Goal: Task Accomplishment & Management: Complete application form

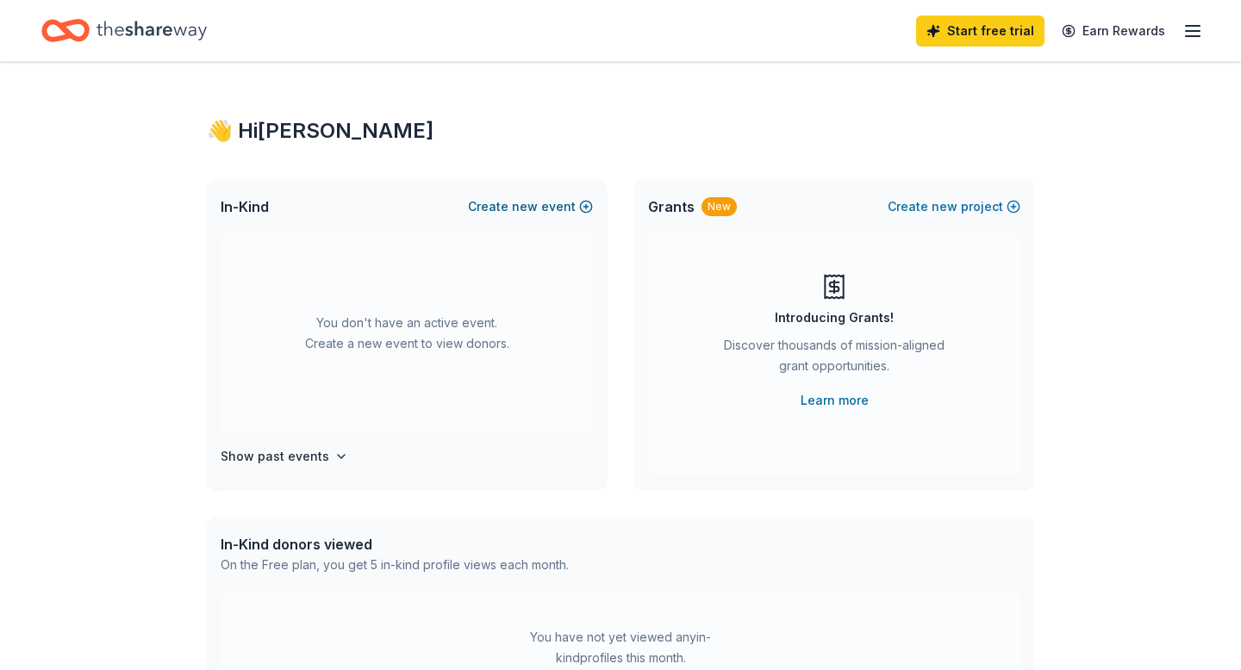
click at [549, 203] on button "Create new event" at bounding box center [530, 206] width 125 height 21
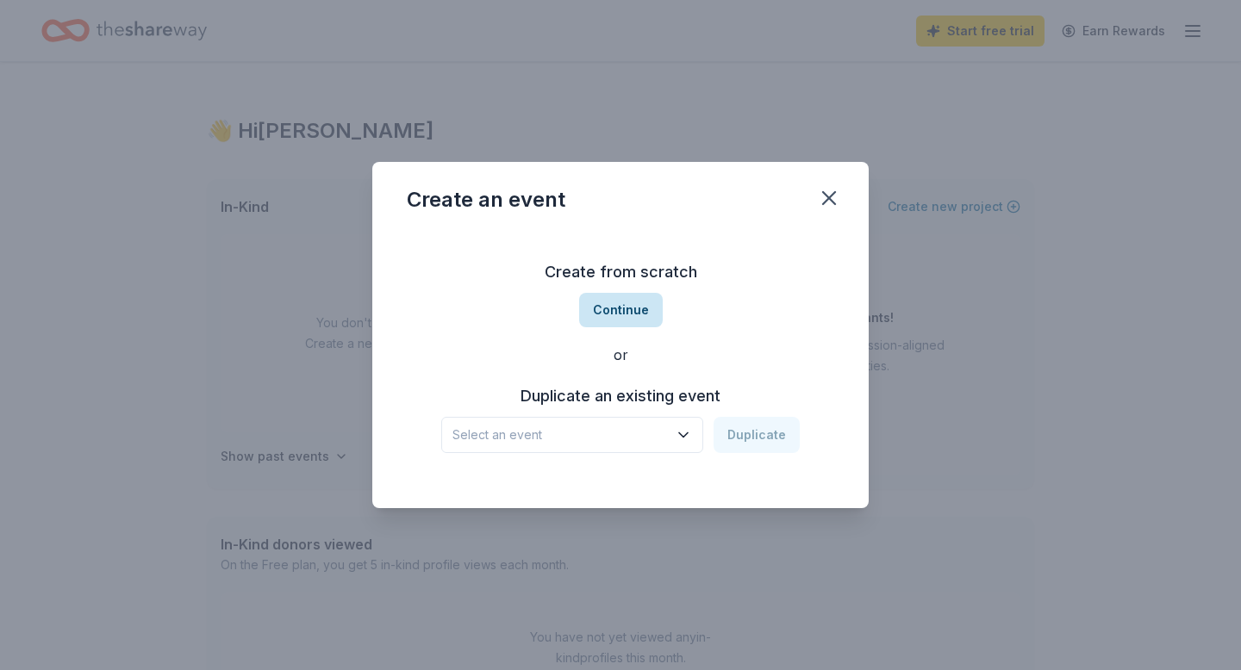
click at [648, 310] on button "Continue" at bounding box center [621, 310] width 84 height 34
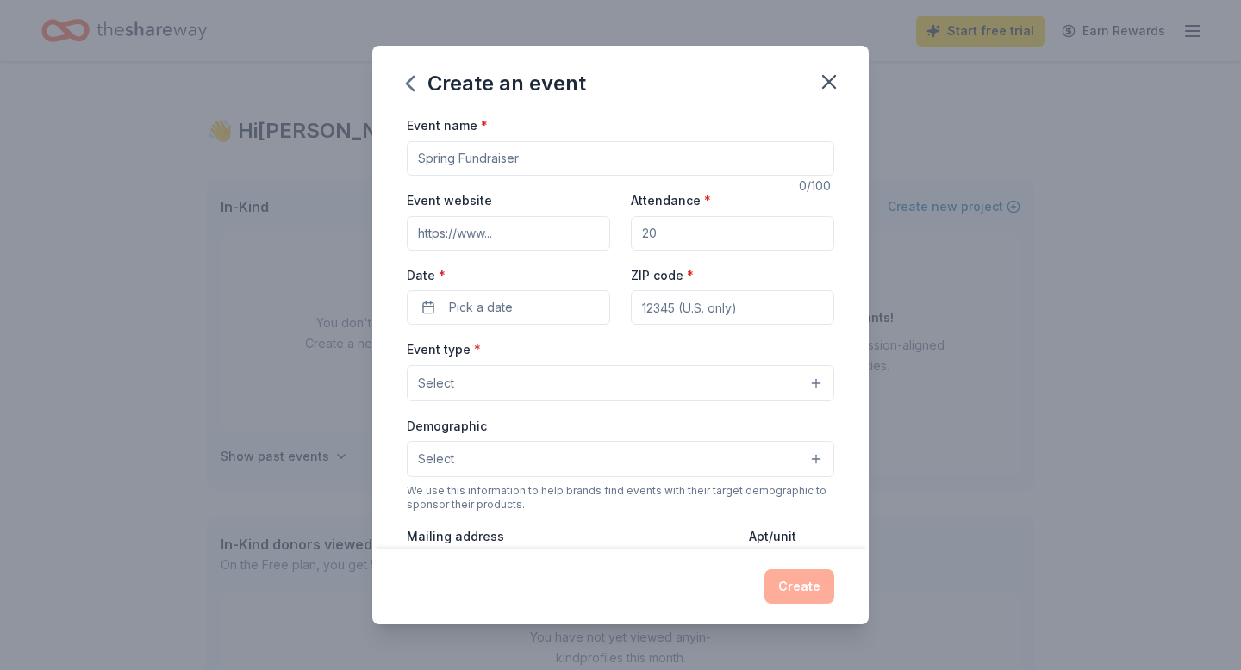
click at [546, 165] on input "Event name *" at bounding box center [620, 158] width 427 height 34
type input "snacks"
click at [442, 322] on button "Pick a date" at bounding box center [508, 307] width 203 height 34
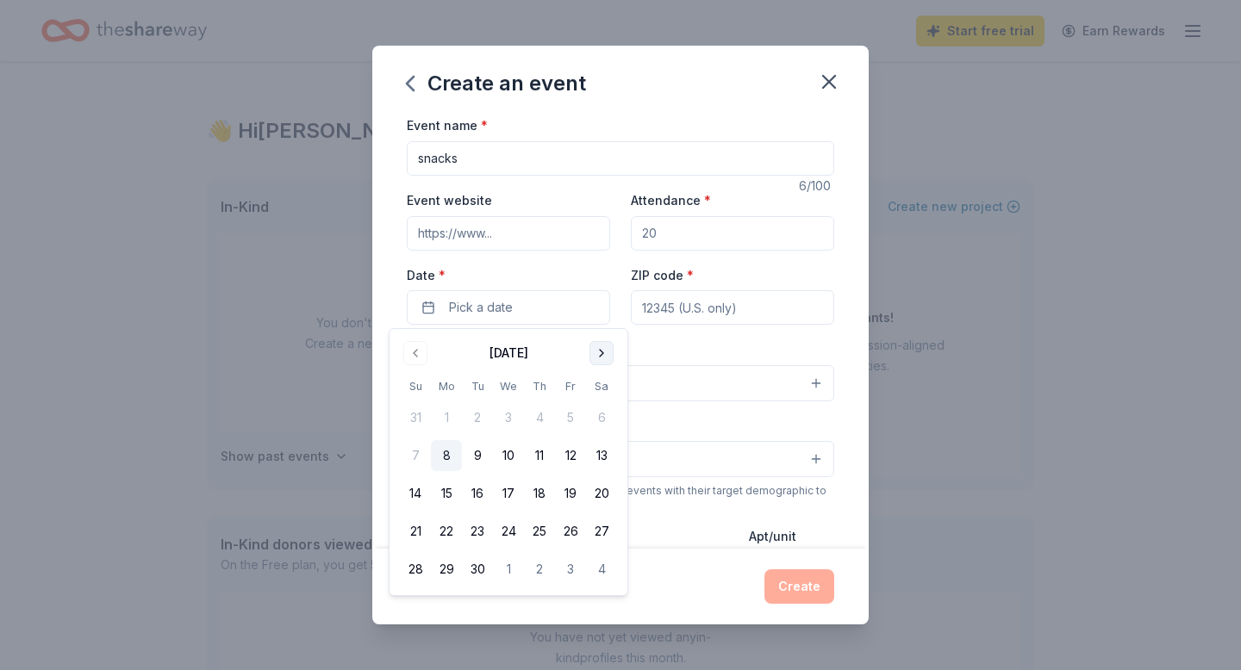
click at [603, 351] on button "Go to next month" at bounding box center [601, 353] width 24 height 24
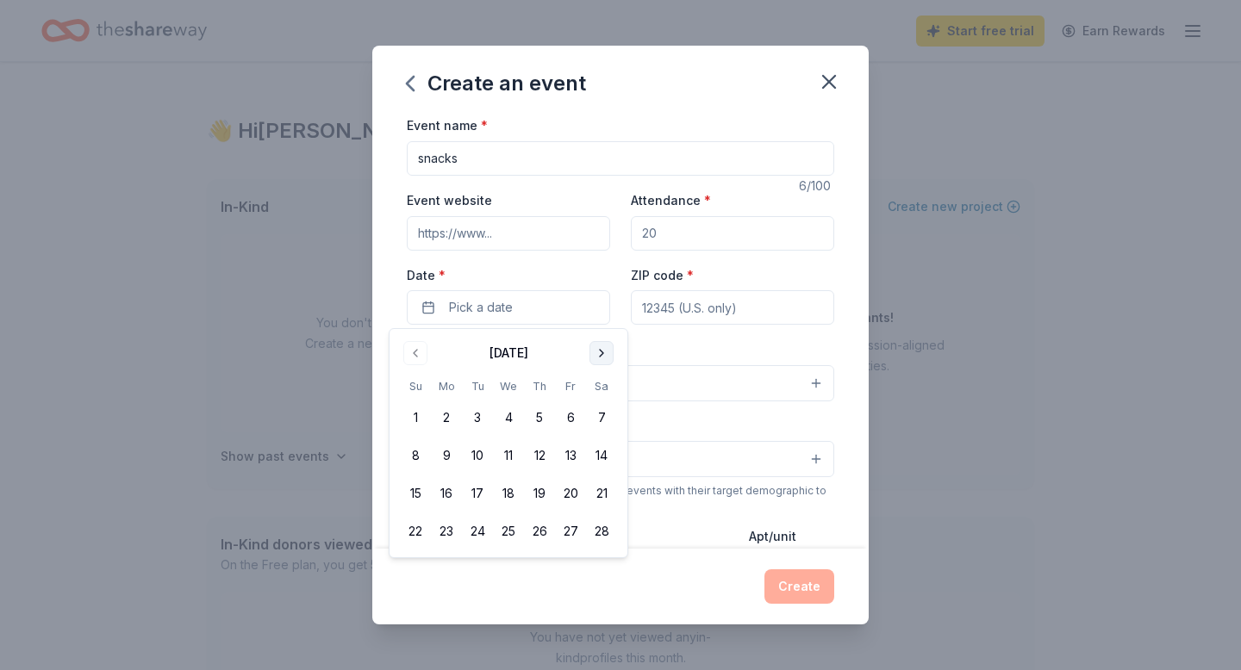
click at [603, 351] on button "Go to next month" at bounding box center [601, 353] width 24 height 24
click at [604, 351] on button "Go to next month" at bounding box center [601, 353] width 24 height 24
click at [607, 351] on button "Go to next month" at bounding box center [601, 353] width 24 height 24
click at [608, 352] on button "Go to next month" at bounding box center [601, 353] width 24 height 24
click at [572, 420] on button "5" at bounding box center [570, 417] width 31 height 31
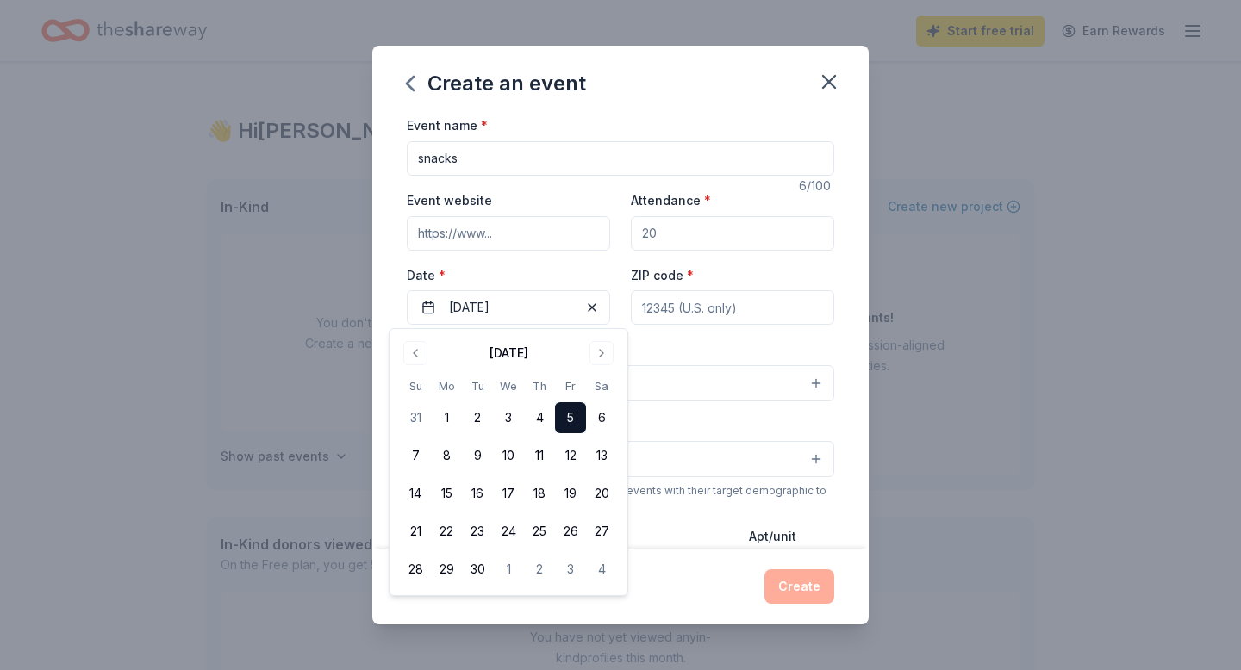
click at [700, 310] on input "ZIP code *" at bounding box center [732, 307] width 203 height 34
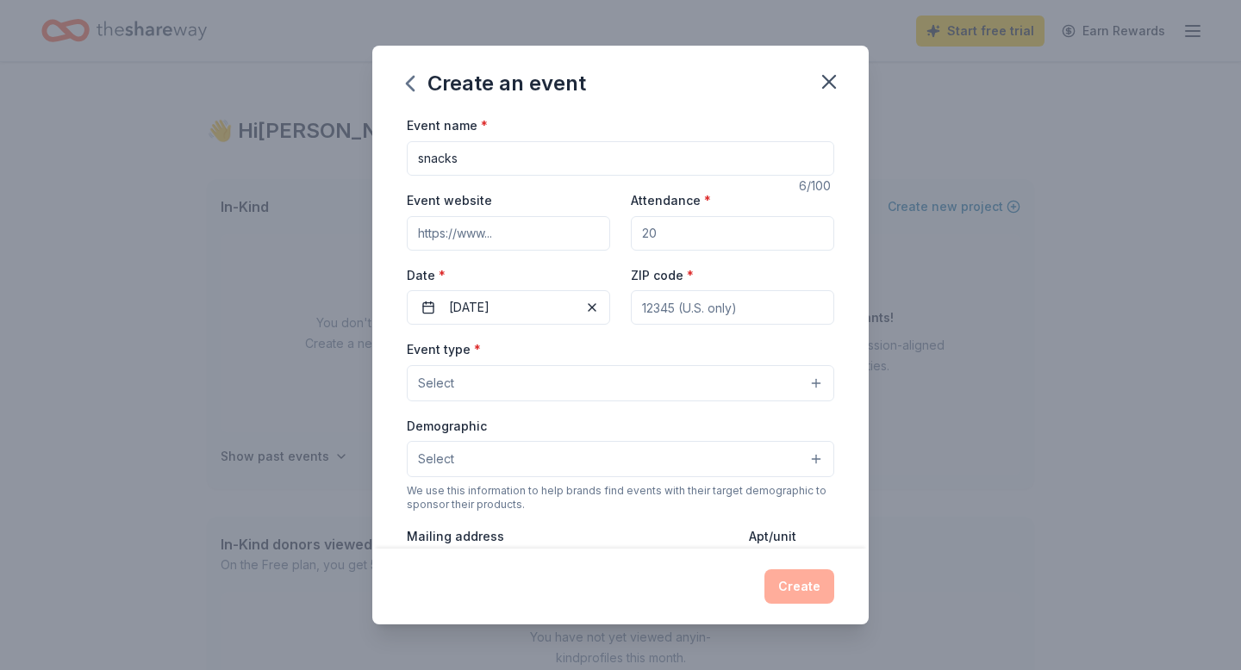
type input "94112"
click at [724, 373] on button "Select" at bounding box center [620, 383] width 427 height 36
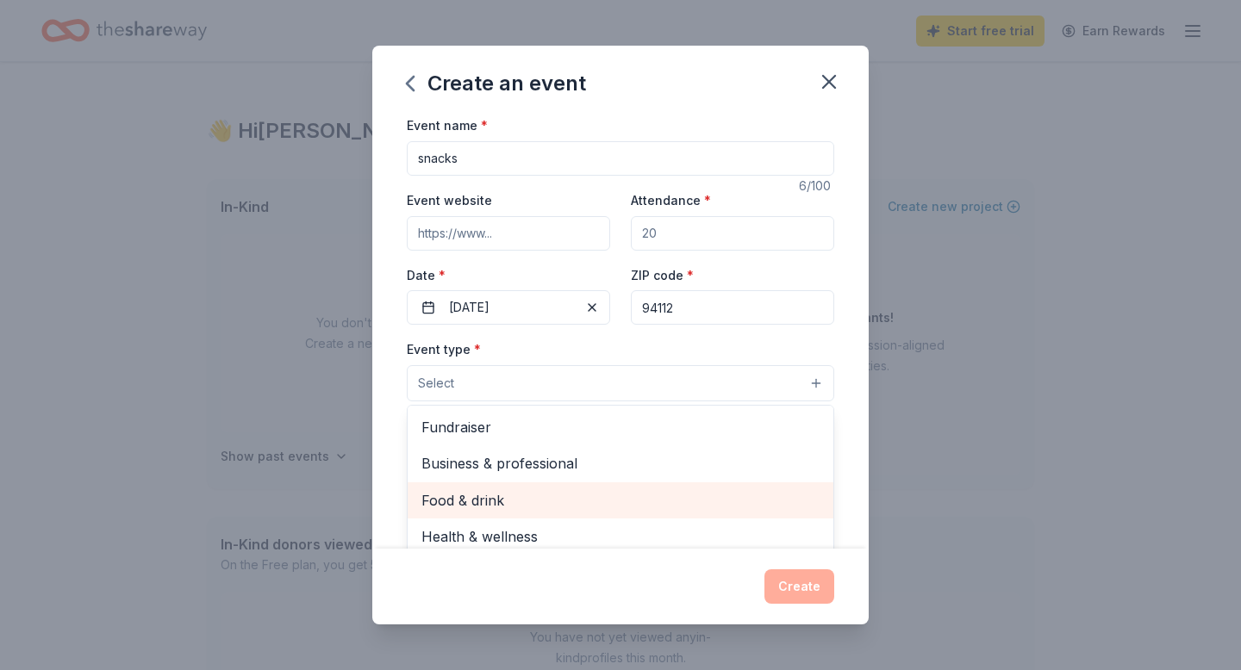
drag, startPoint x: 654, startPoint y: 481, endPoint x: 654, endPoint y: 490, distance: 9.5
click at [654, 490] on div "Fundraiser Business & professional Food & drink Health & wellness Hobbies Music…" at bounding box center [620, 508] width 427 height 207
click at [655, 490] on span "Food & drink" at bounding box center [620, 500] width 398 height 22
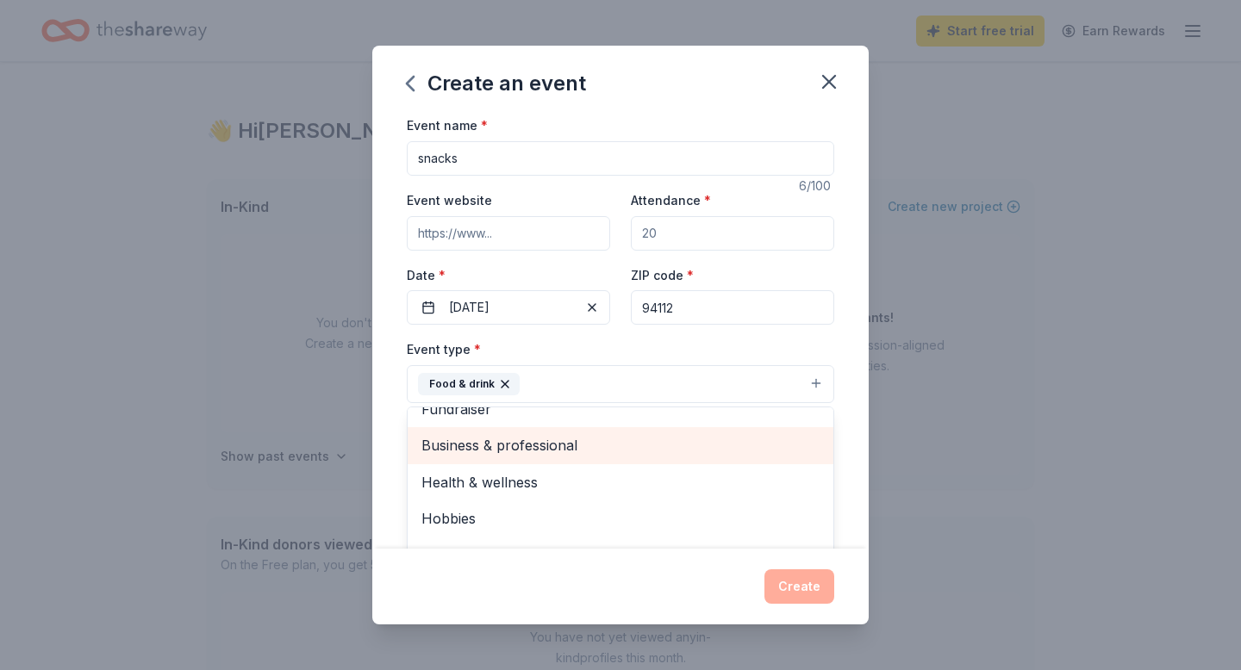
scroll to position [21, 0]
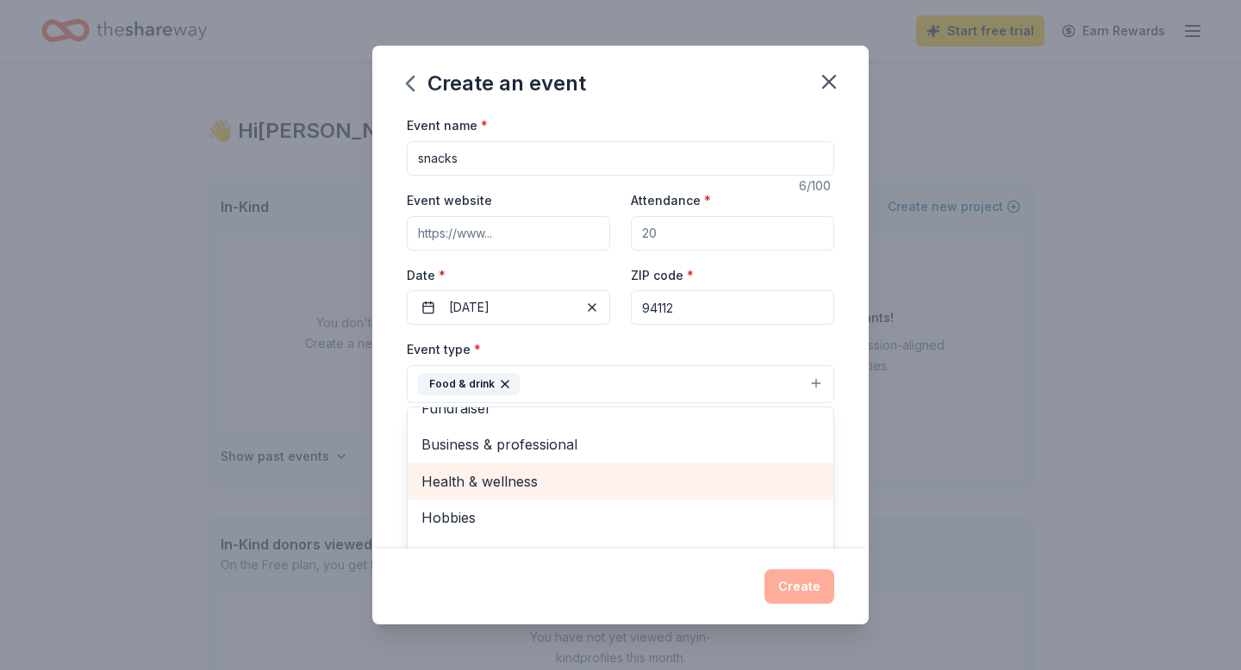
click at [682, 470] on span "Health & wellness" at bounding box center [620, 481] width 398 height 22
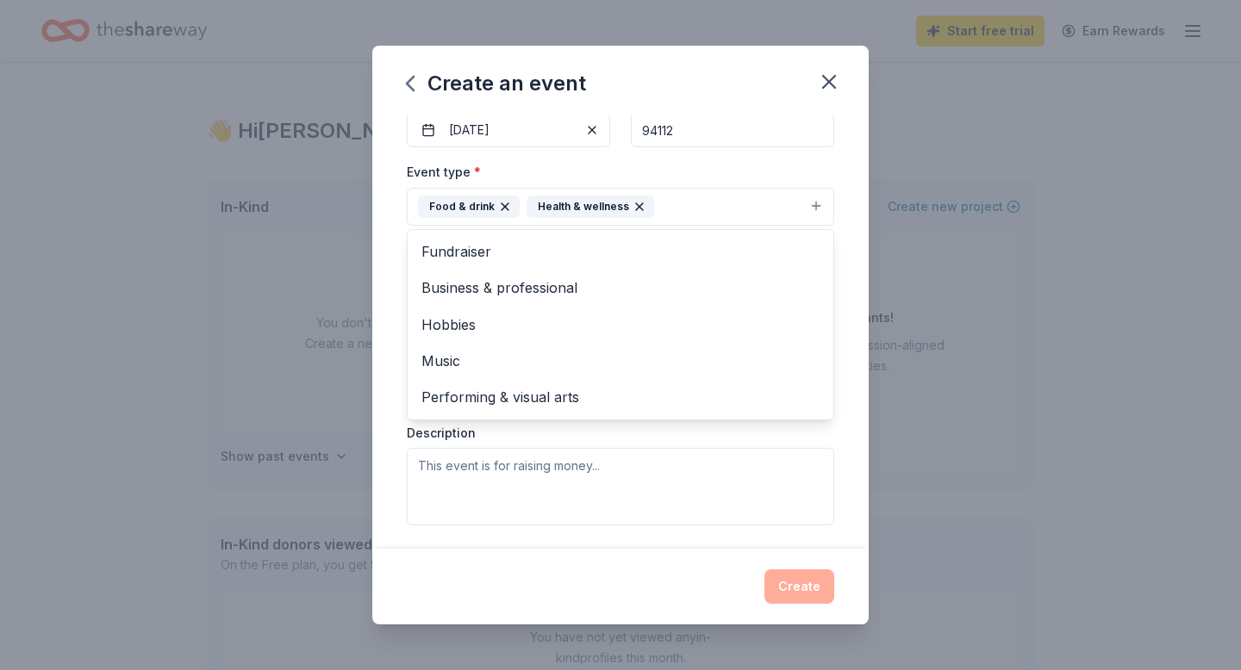
scroll to position [179, 0]
click at [686, 470] on div "Event type * Food & drink Health & wellness Fundraiser Business & professional …" at bounding box center [620, 341] width 427 height 364
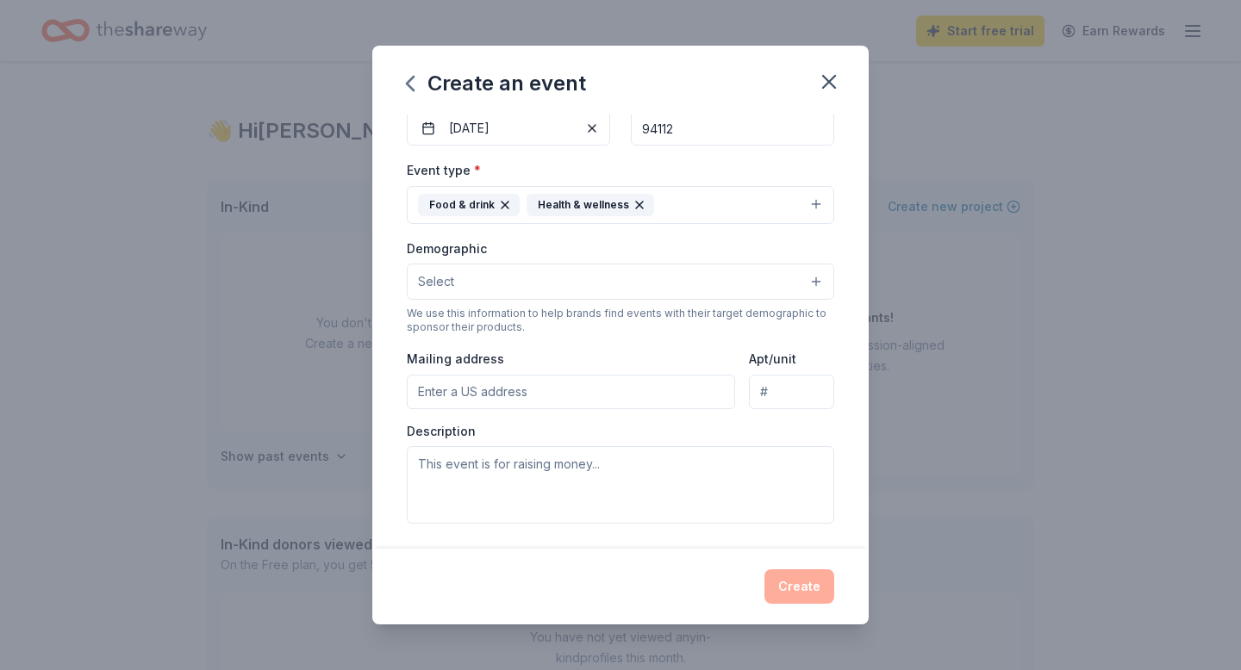
click at [812, 575] on div "Create" at bounding box center [620, 587] width 427 height 34
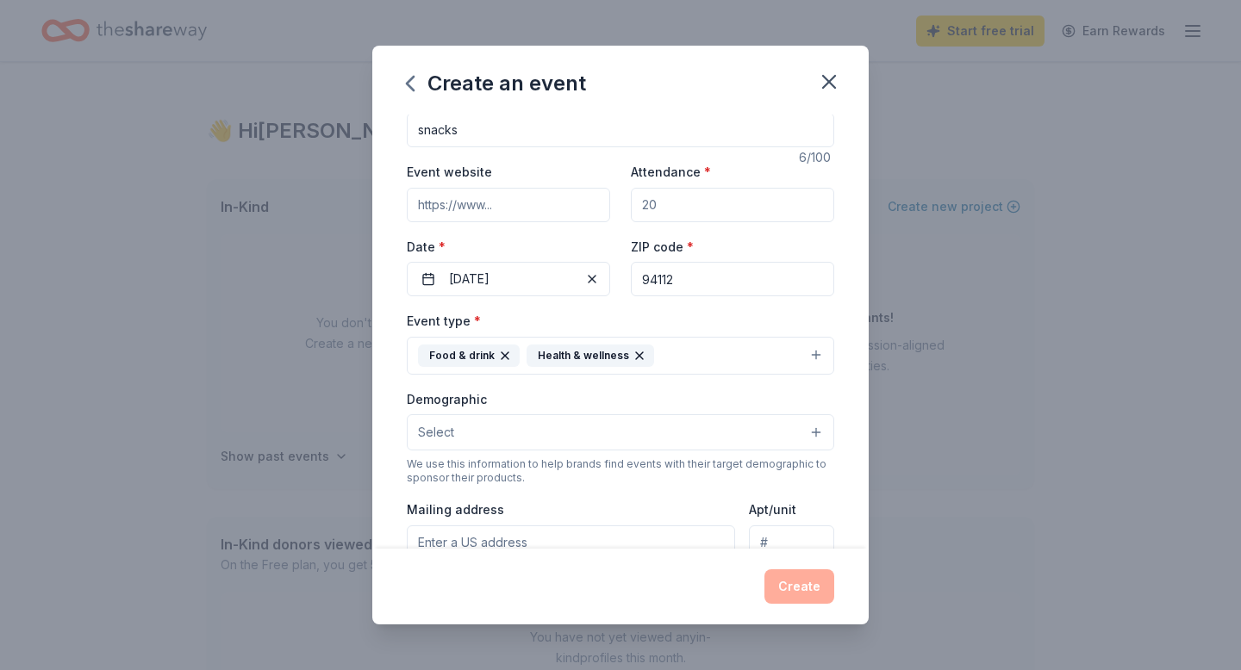
scroll to position [0, 0]
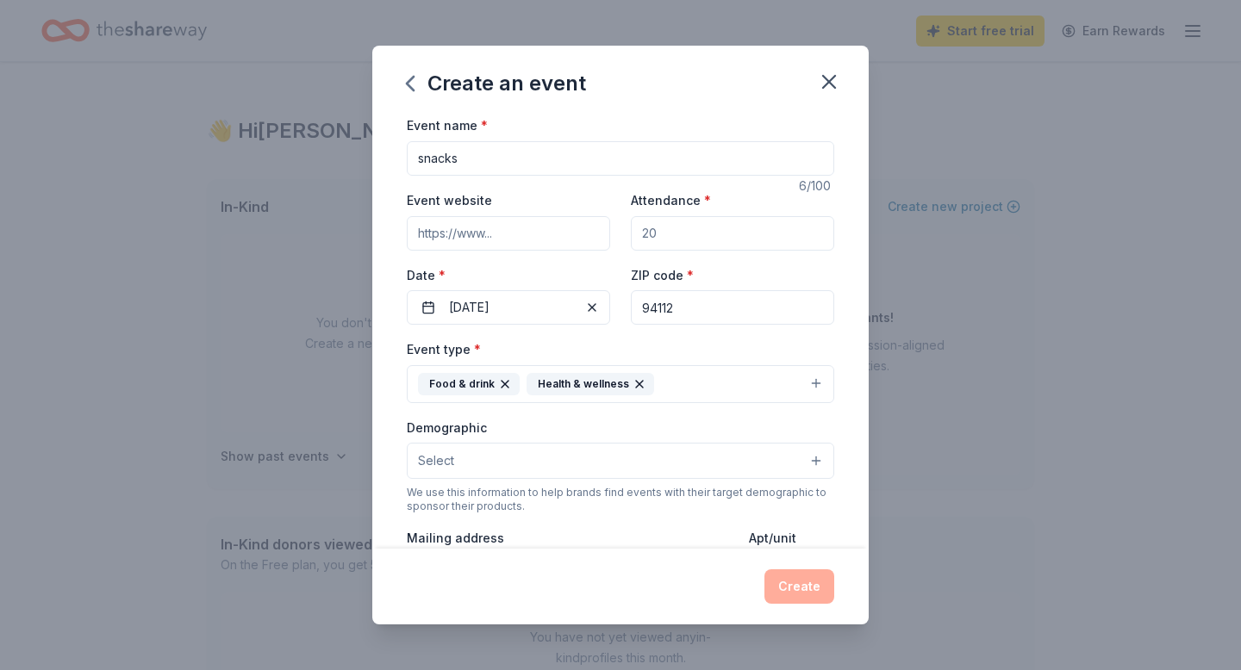
click at [709, 232] on input "Attendance *" at bounding box center [732, 233] width 203 height 34
type input "175"
click at [719, 350] on div "Event type * Food & drink Health & wellness" at bounding box center [620, 371] width 427 height 65
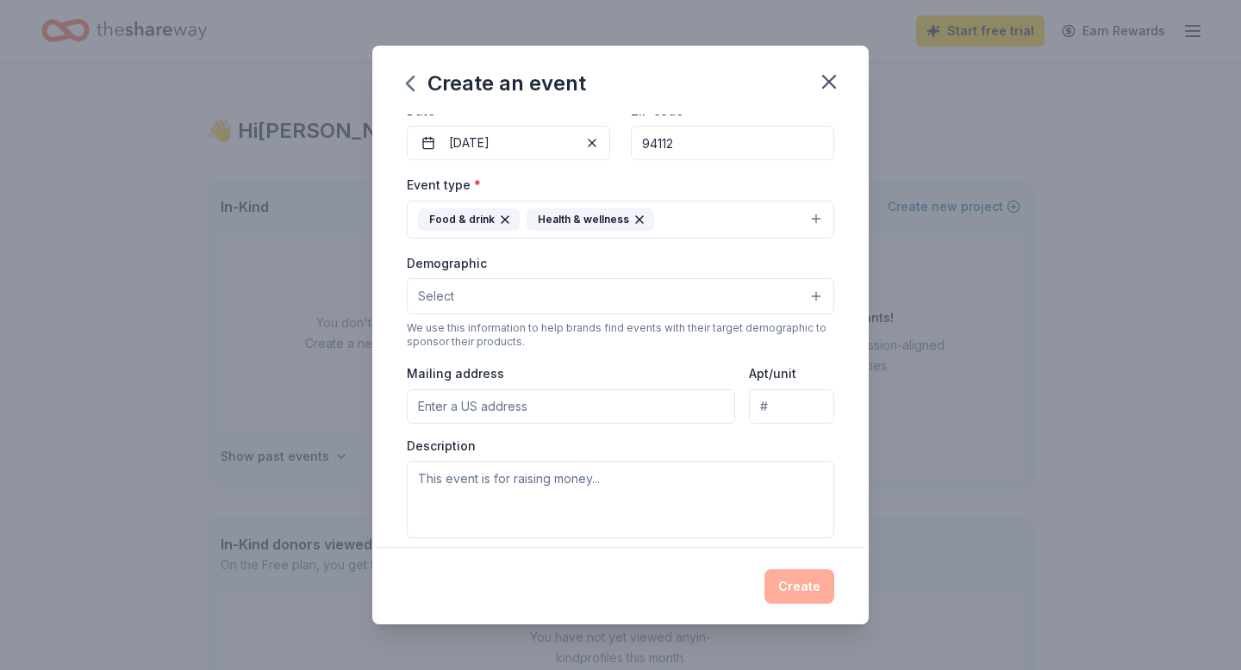
scroll to position [203, 0]
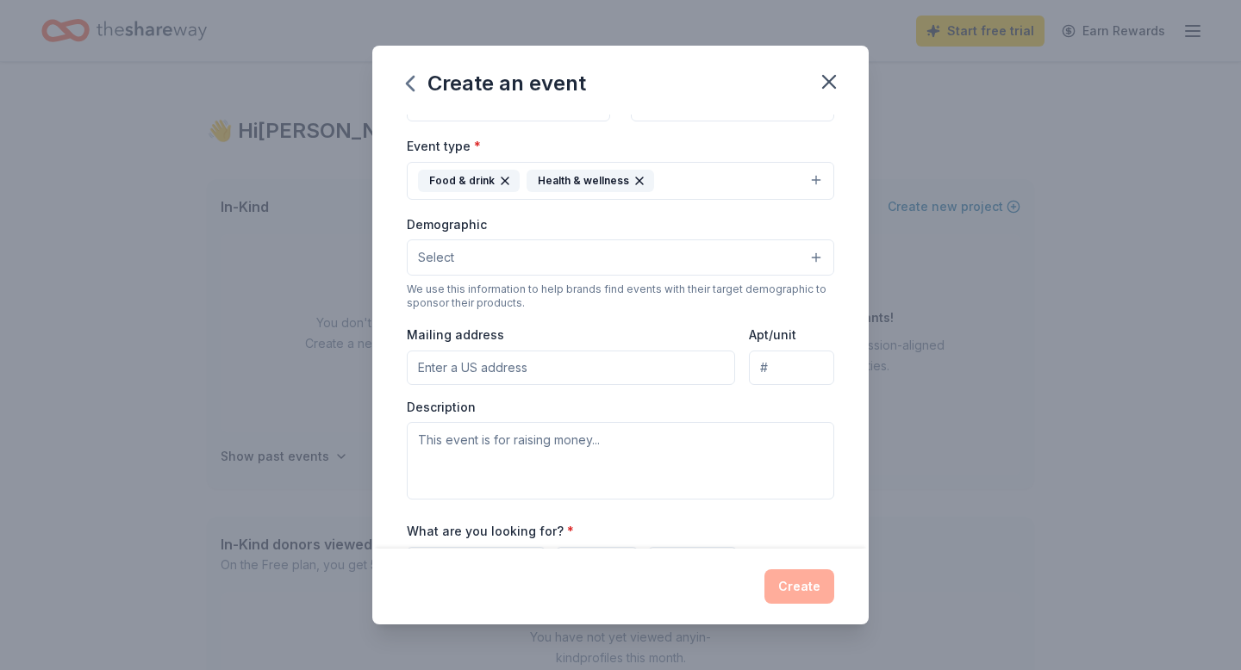
click at [790, 586] on div "Create" at bounding box center [620, 587] width 427 height 34
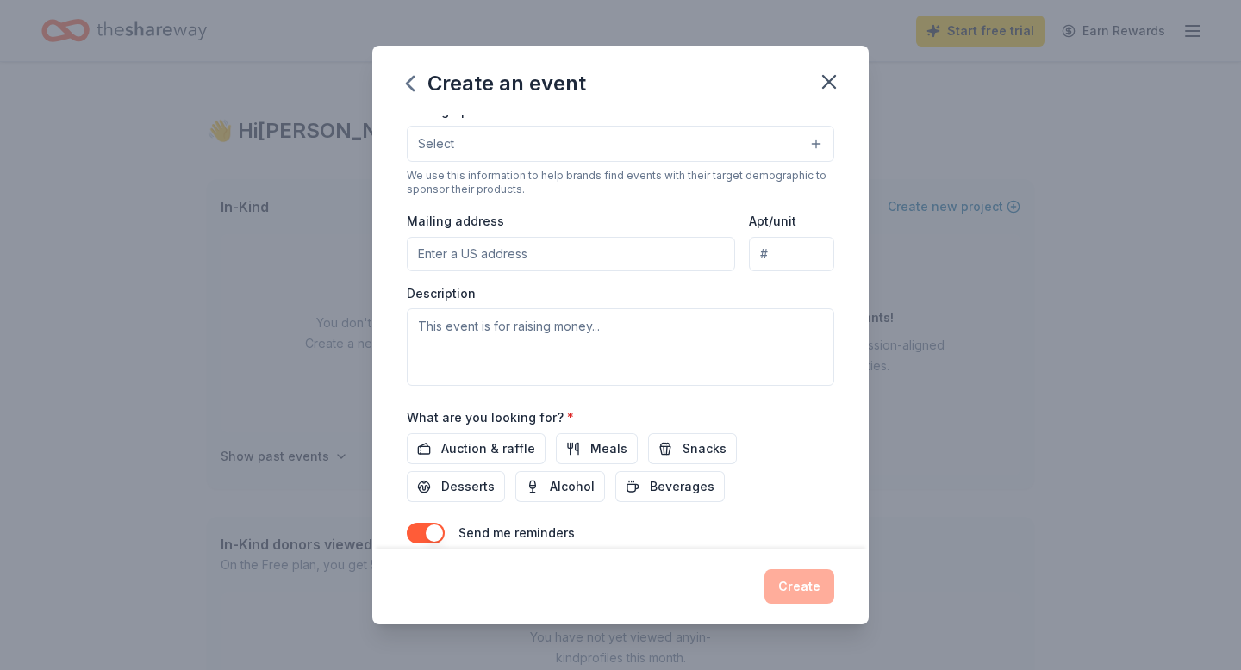
scroll to position [327, 0]
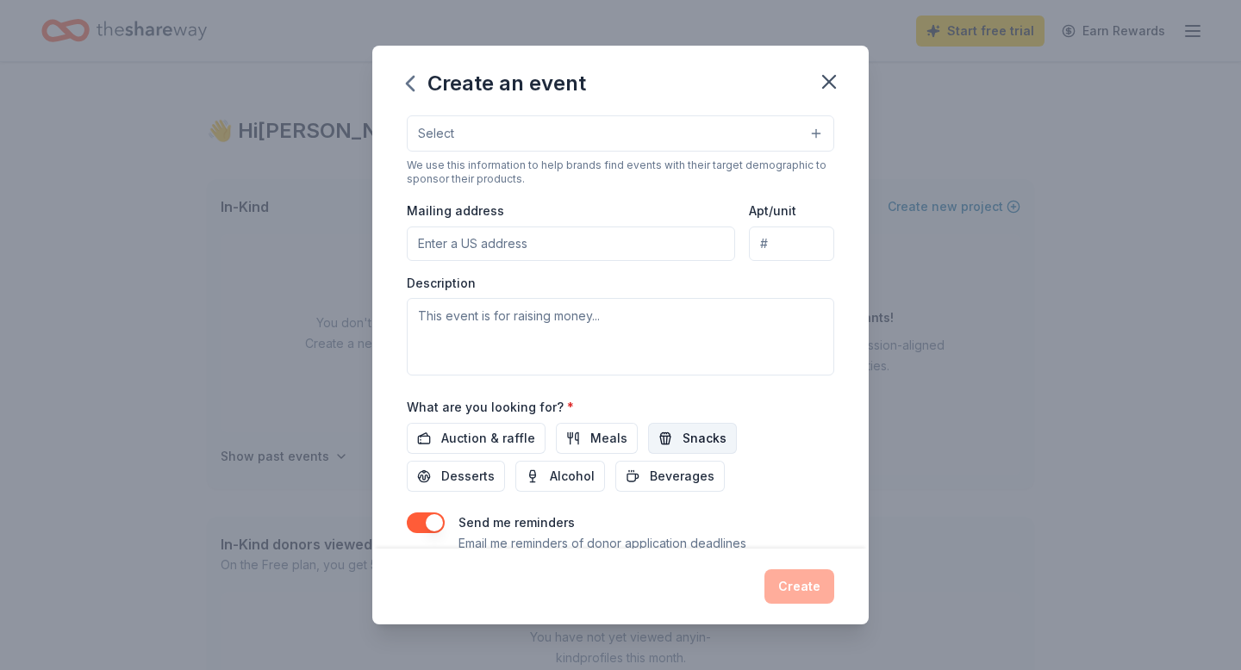
click at [682, 442] on span "Snacks" at bounding box center [704, 438] width 44 height 21
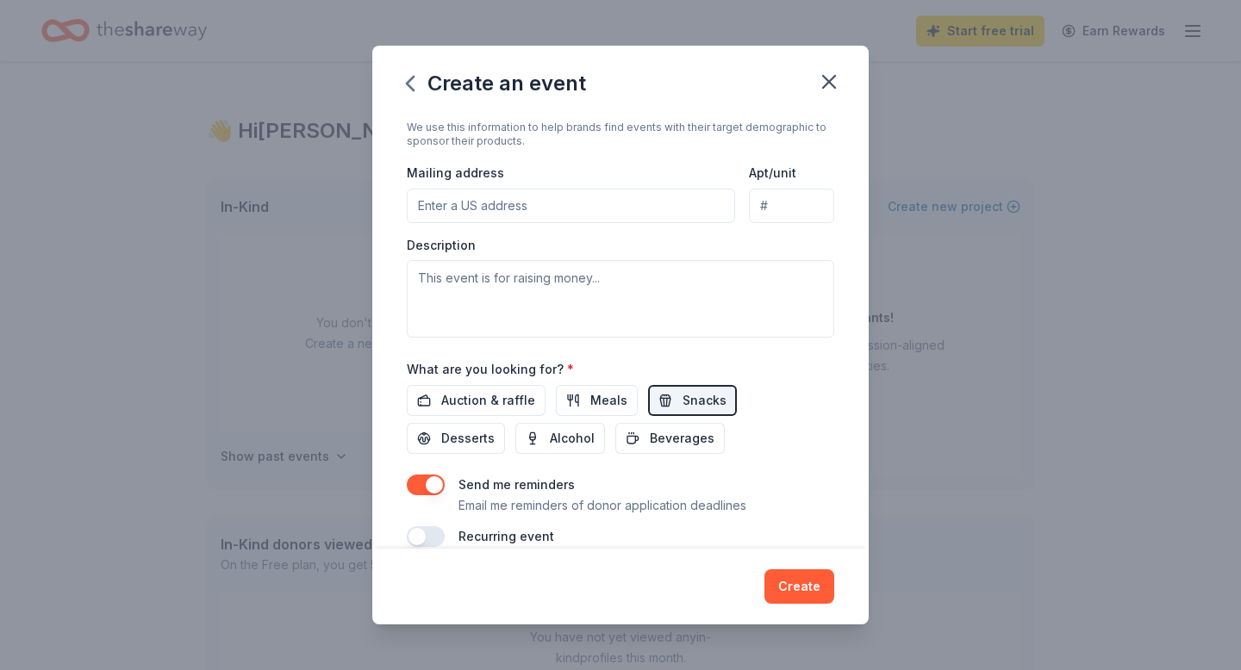
scroll to position [391, 0]
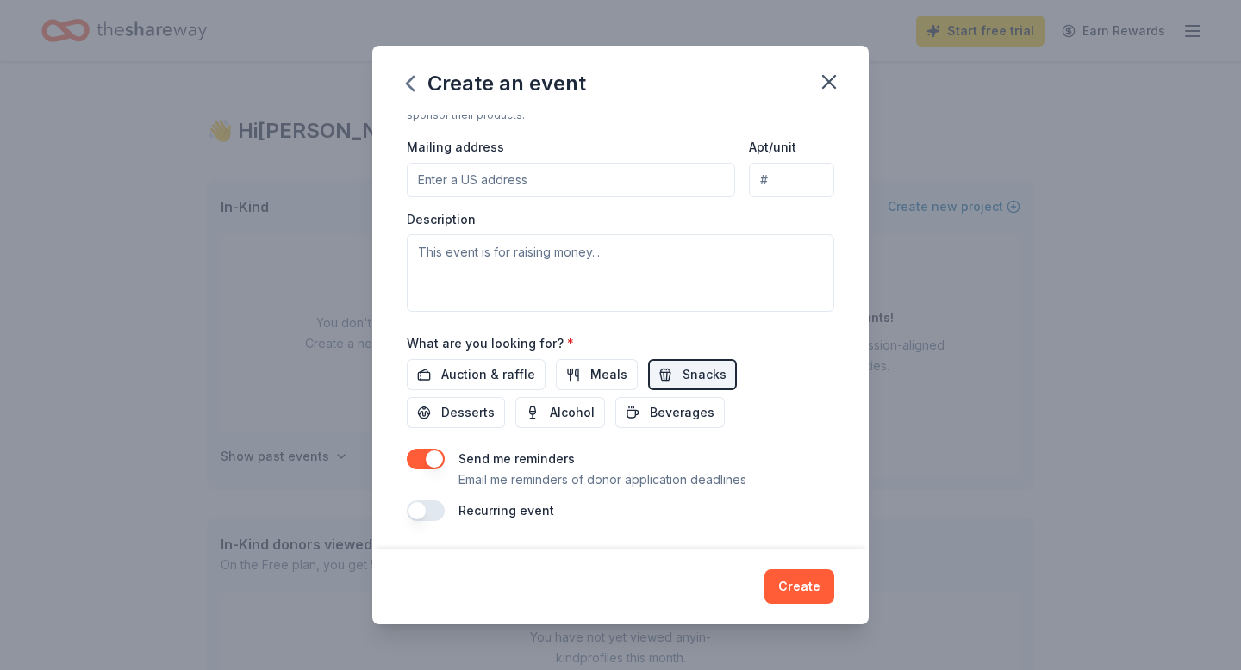
click at [439, 465] on button "button" at bounding box center [426, 459] width 38 height 21
click at [789, 580] on button "Create" at bounding box center [799, 587] width 70 height 34
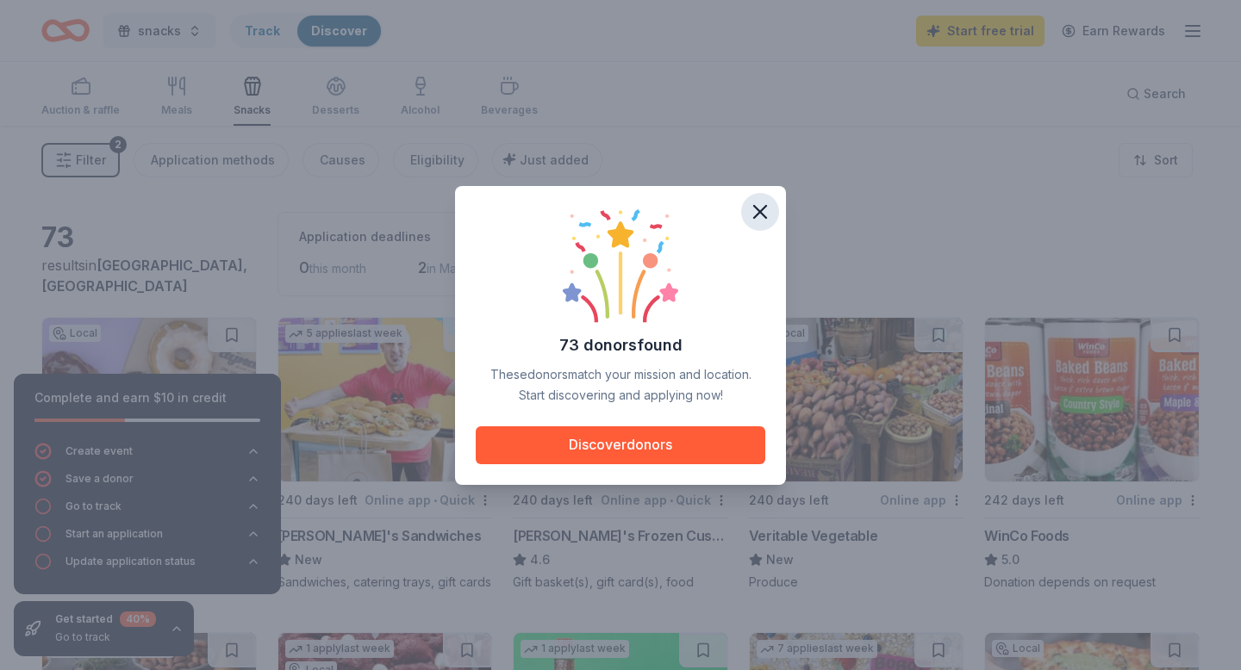
click at [756, 220] on icon "button" at bounding box center [760, 212] width 24 height 24
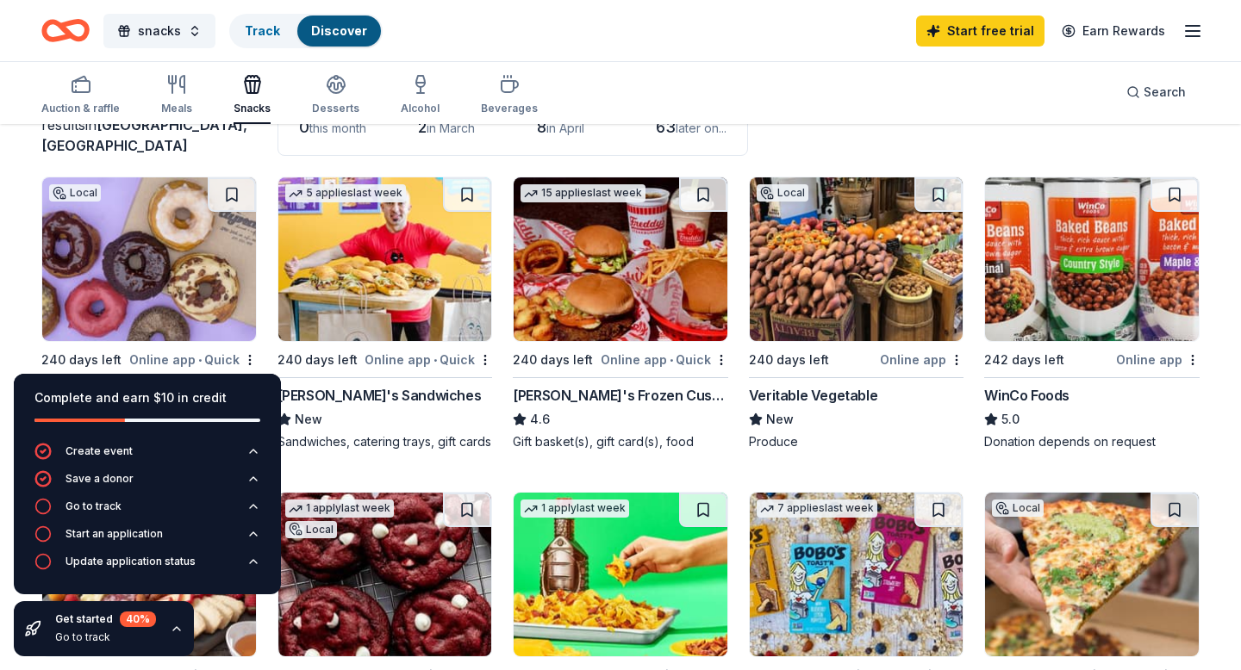
scroll to position [149, 0]
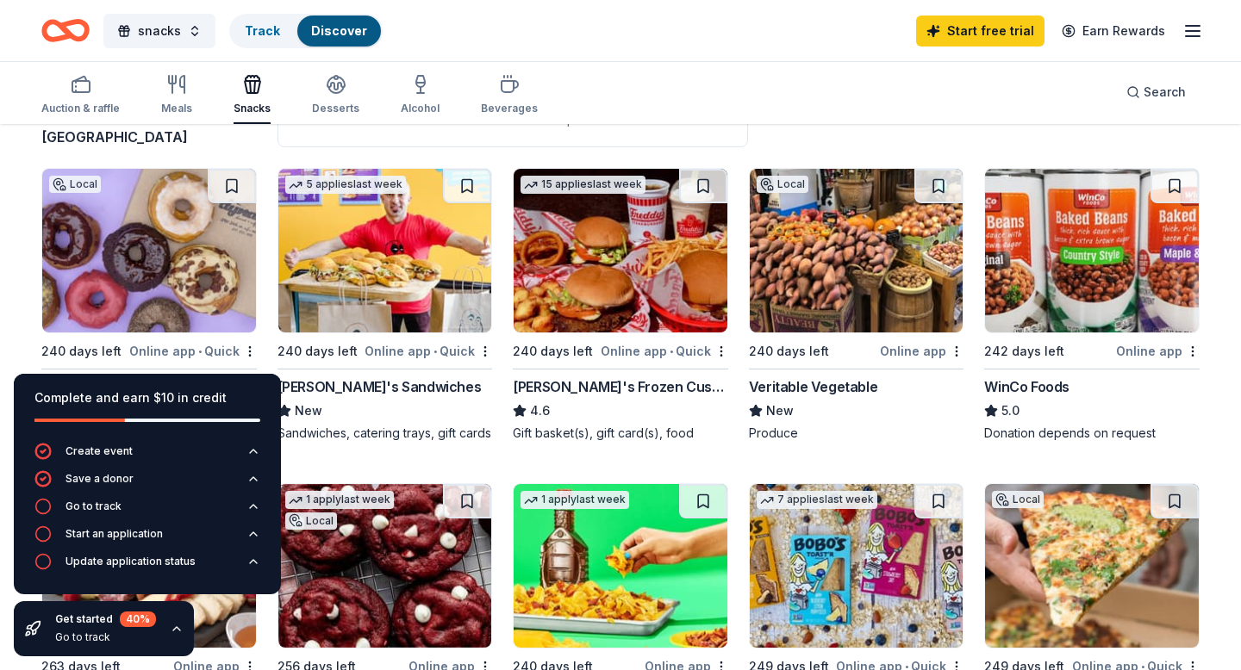
click at [349, 405] on div "New" at bounding box center [384, 411] width 215 height 21
click at [178, 622] on icon "button" at bounding box center [177, 629] width 14 height 14
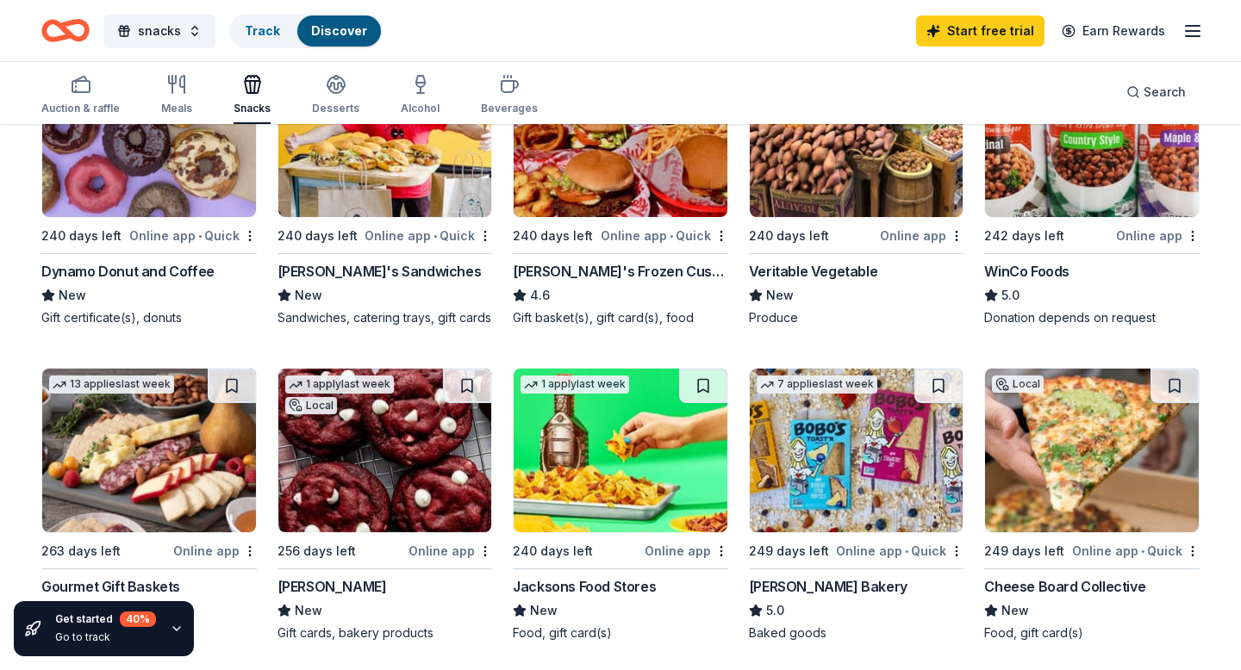
scroll to position [263, 0]
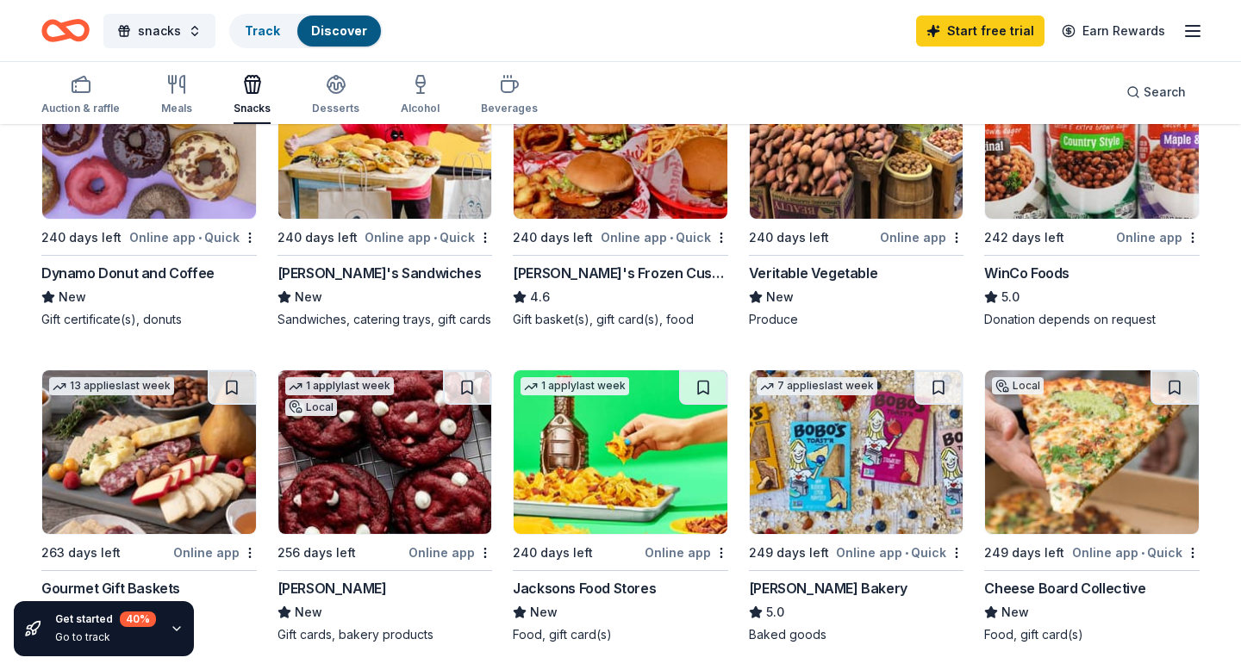
click at [802, 270] on div "Veritable Vegetable" at bounding box center [813, 273] width 128 height 21
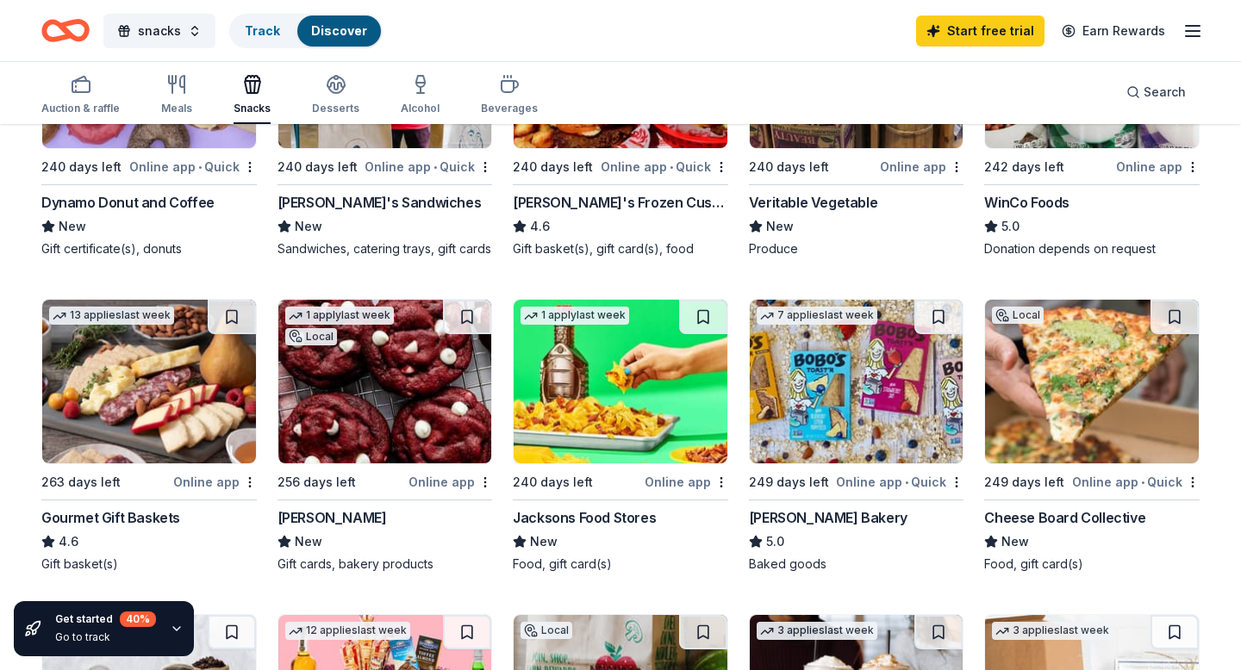
scroll to position [339, 0]
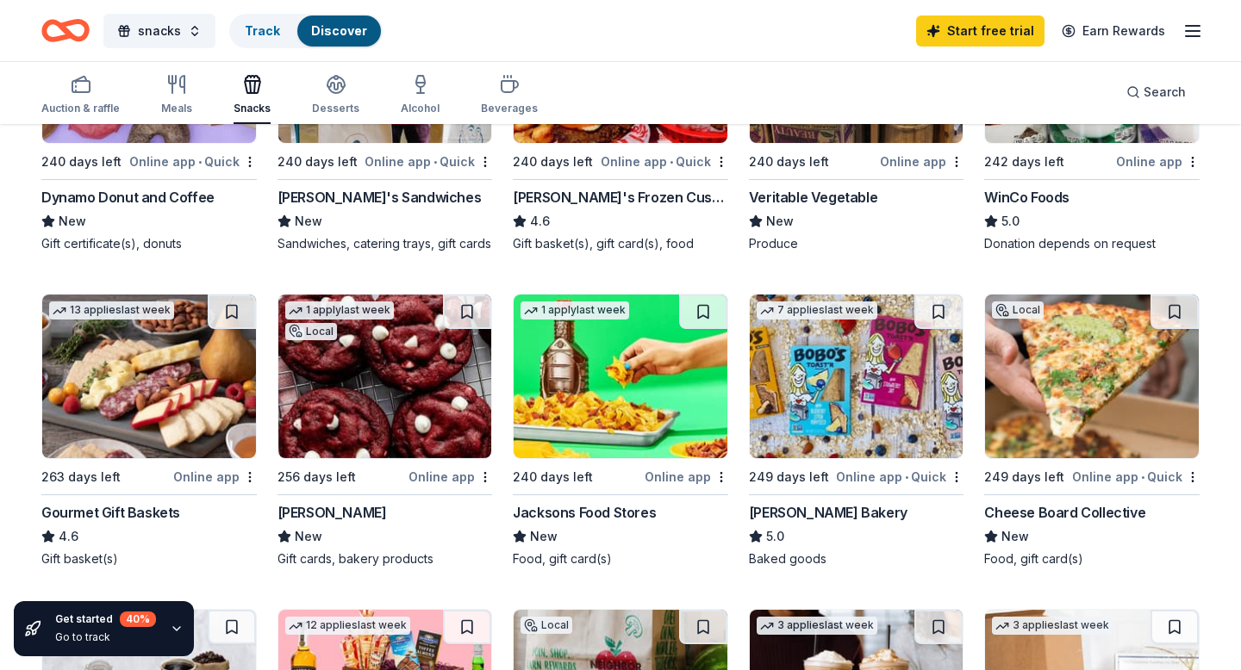
click at [348, 515] on div "Le Boulanger" at bounding box center [331, 512] width 109 height 21
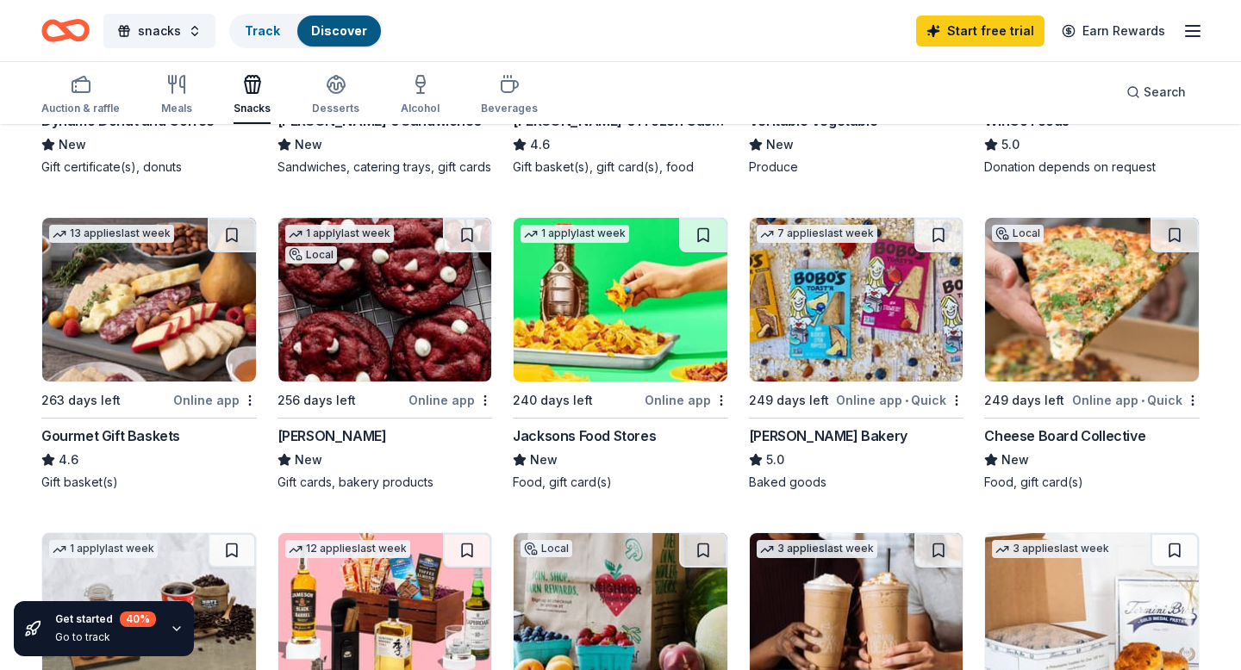
scroll to position [418, 0]
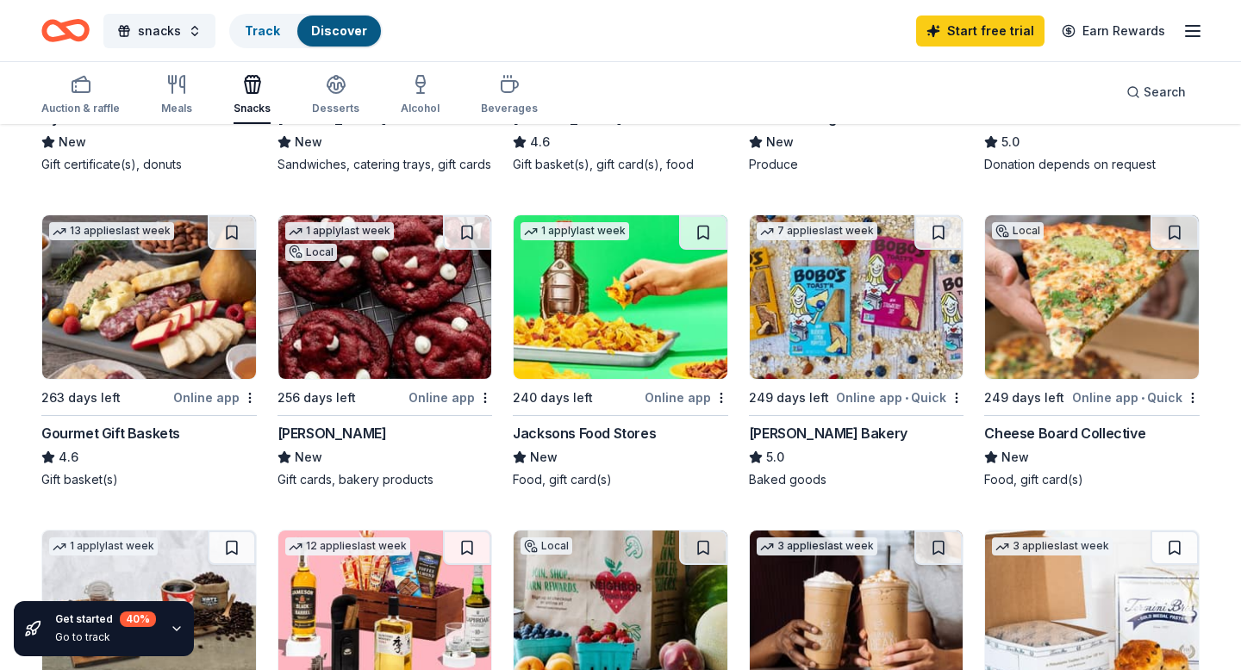
click at [775, 428] on div "Bobo's Bakery" at bounding box center [828, 433] width 159 height 21
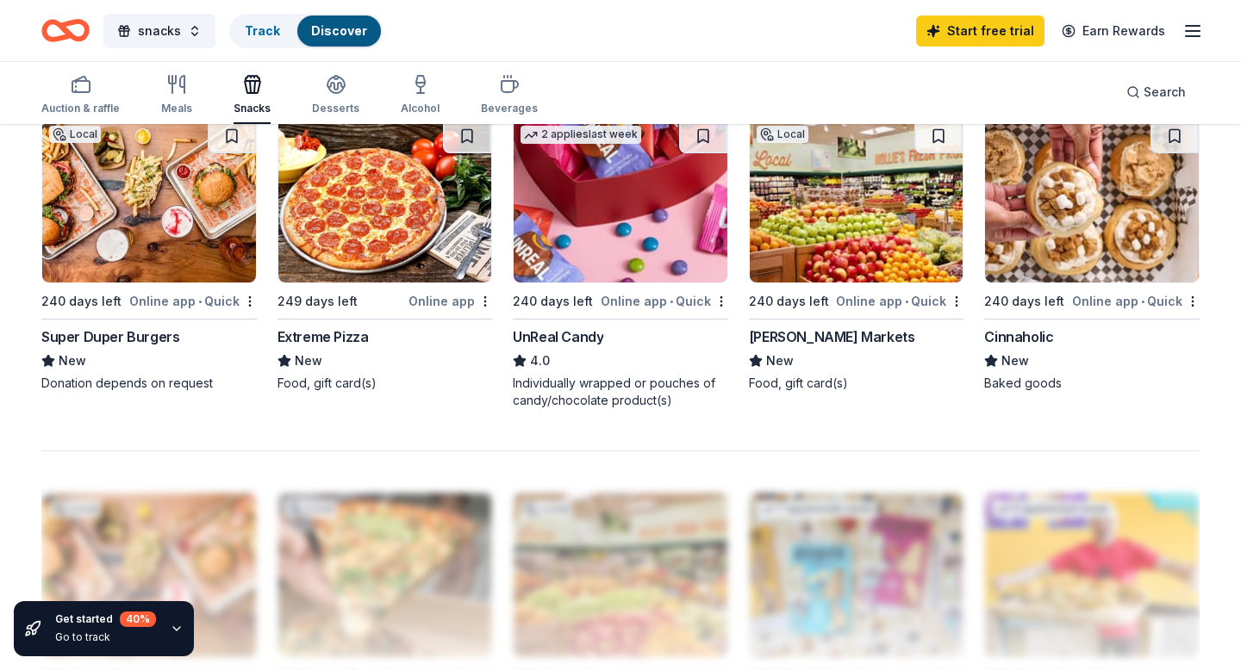
scroll to position [1050, 0]
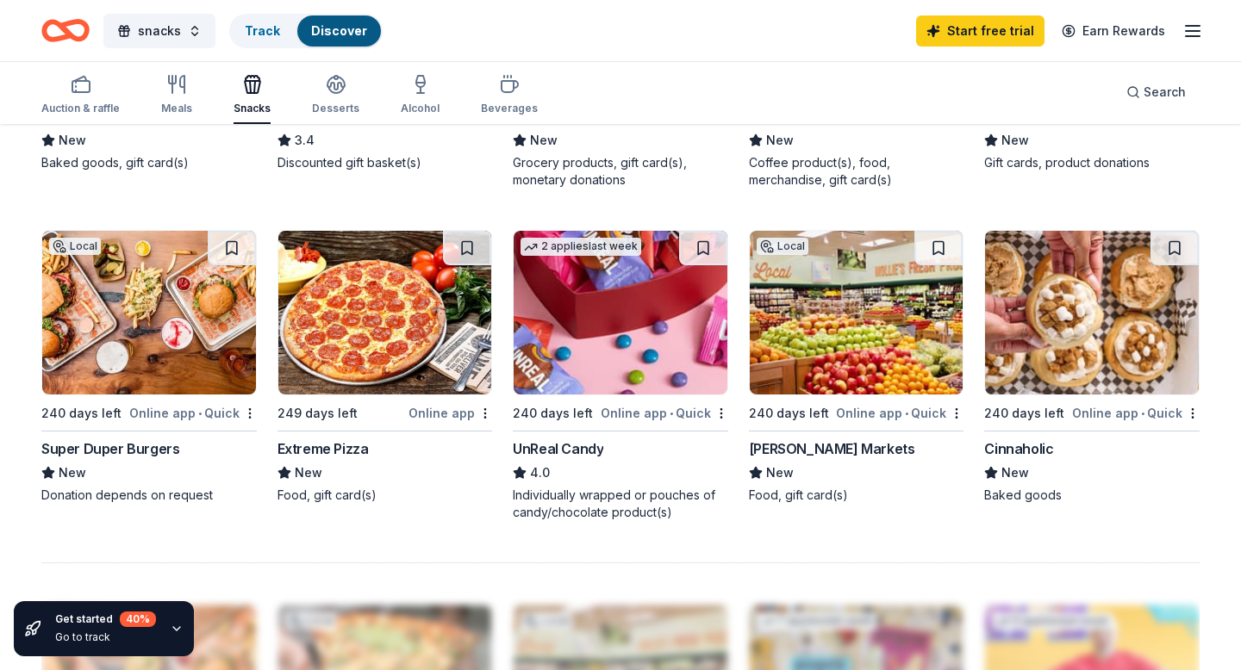
click at [853, 445] on div "[PERSON_NAME] Markets" at bounding box center [832, 449] width 166 height 21
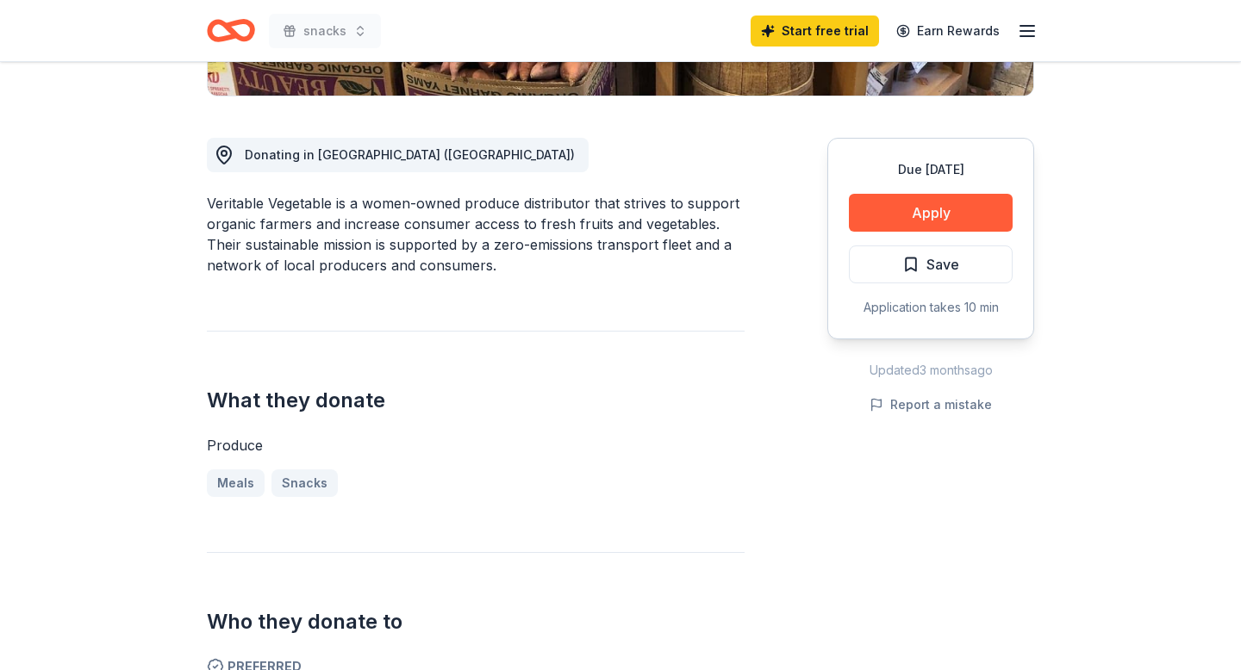
scroll to position [444, 0]
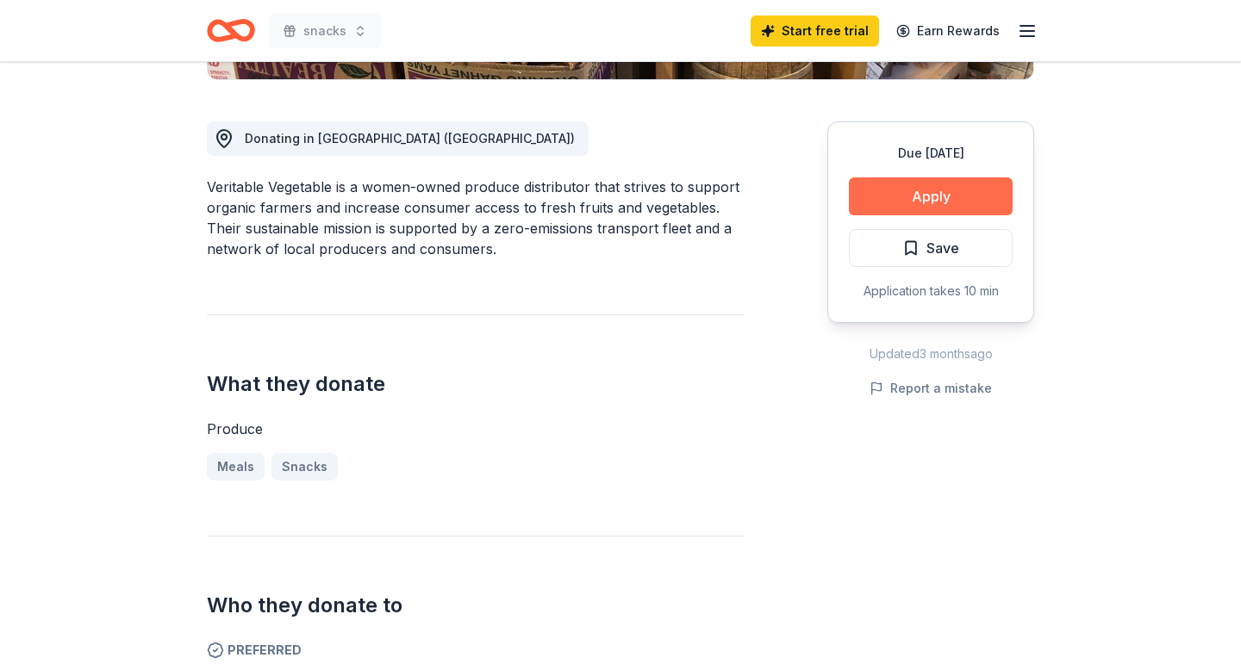
click at [955, 197] on button "Apply" at bounding box center [931, 196] width 164 height 38
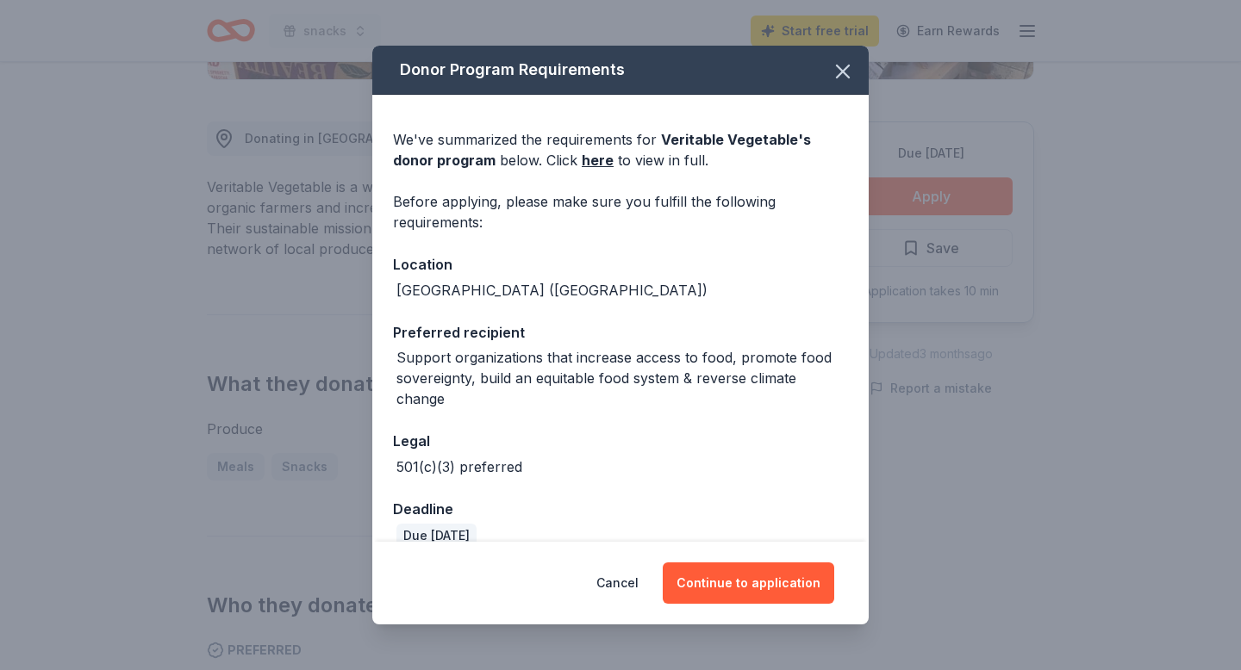
scroll to position [6, 0]
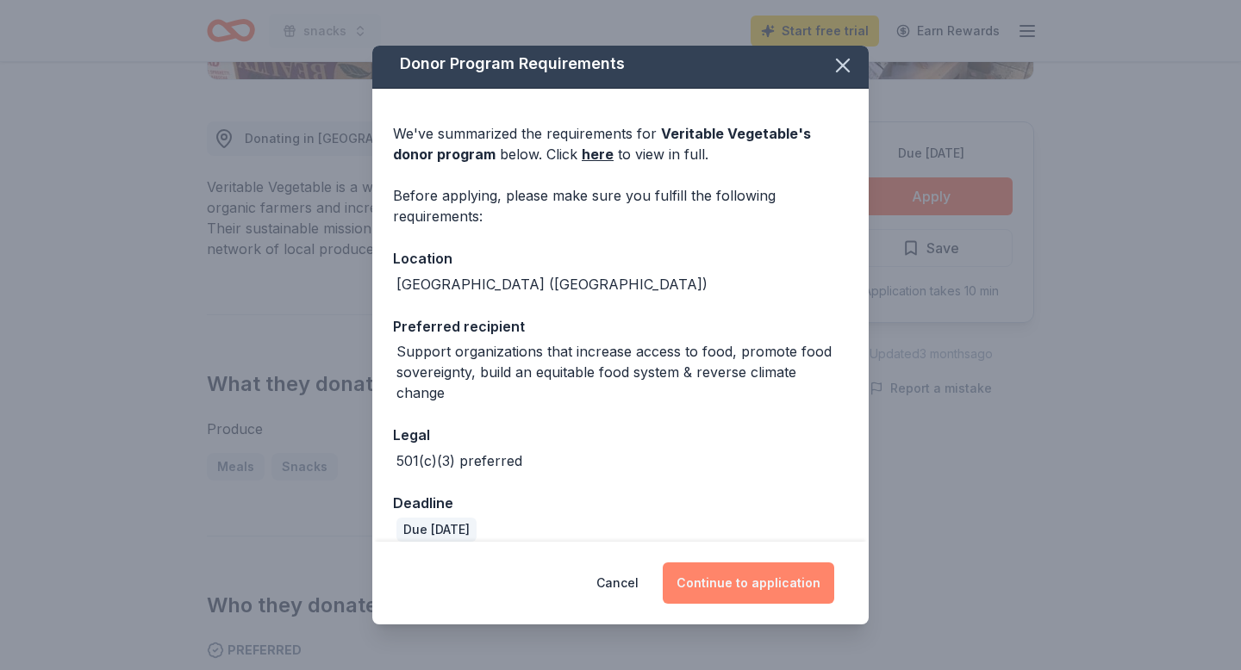
click at [707, 584] on button "Continue to application" at bounding box center [748, 583] width 171 height 41
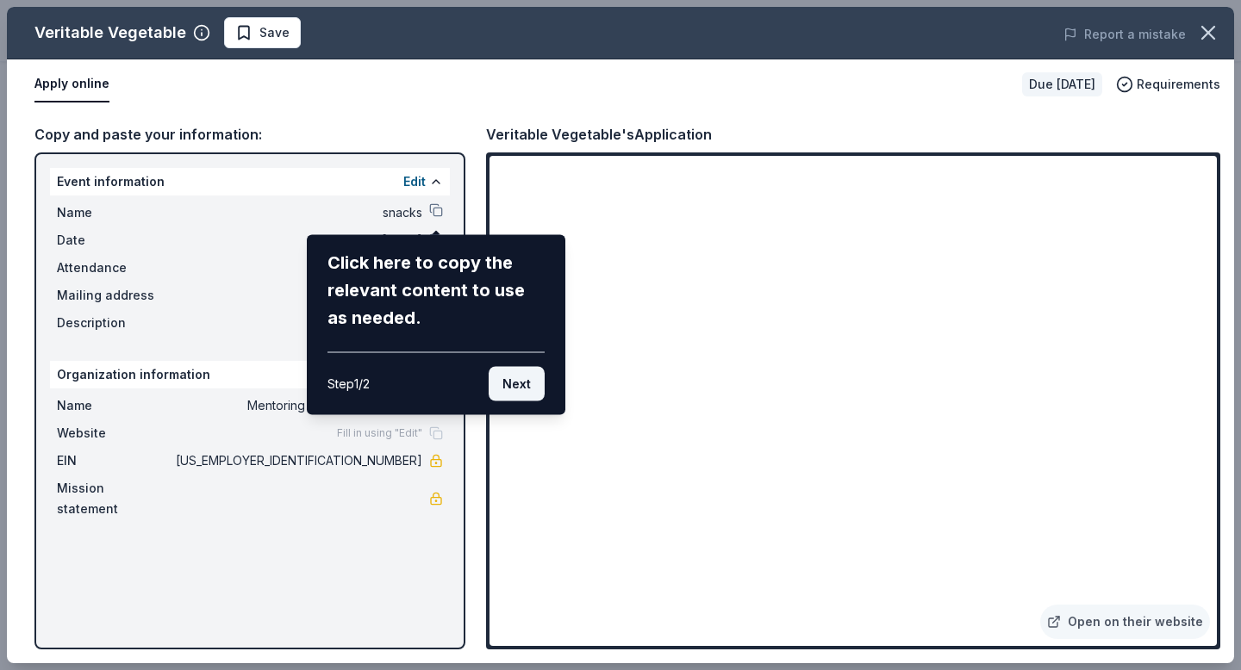
click at [521, 384] on button "Next" at bounding box center [517, 384] width 56 height 34
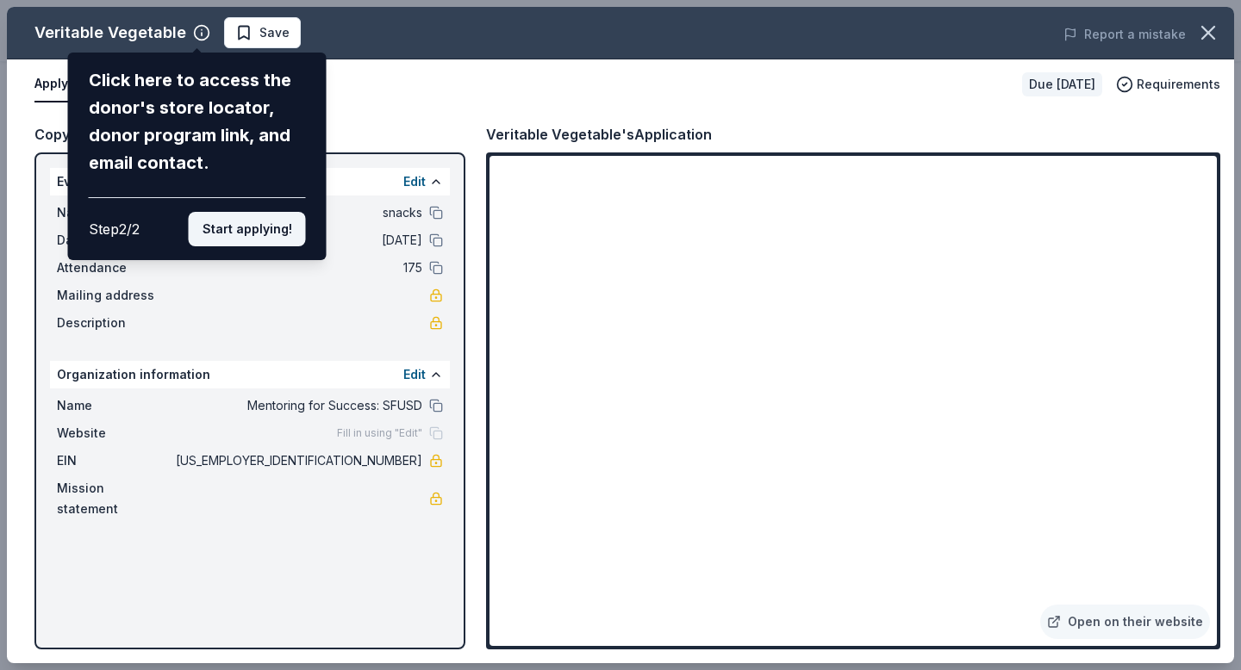
click at [256, 233] on button "Start applying!" at bounding box center [247, 229] width 117 height 34
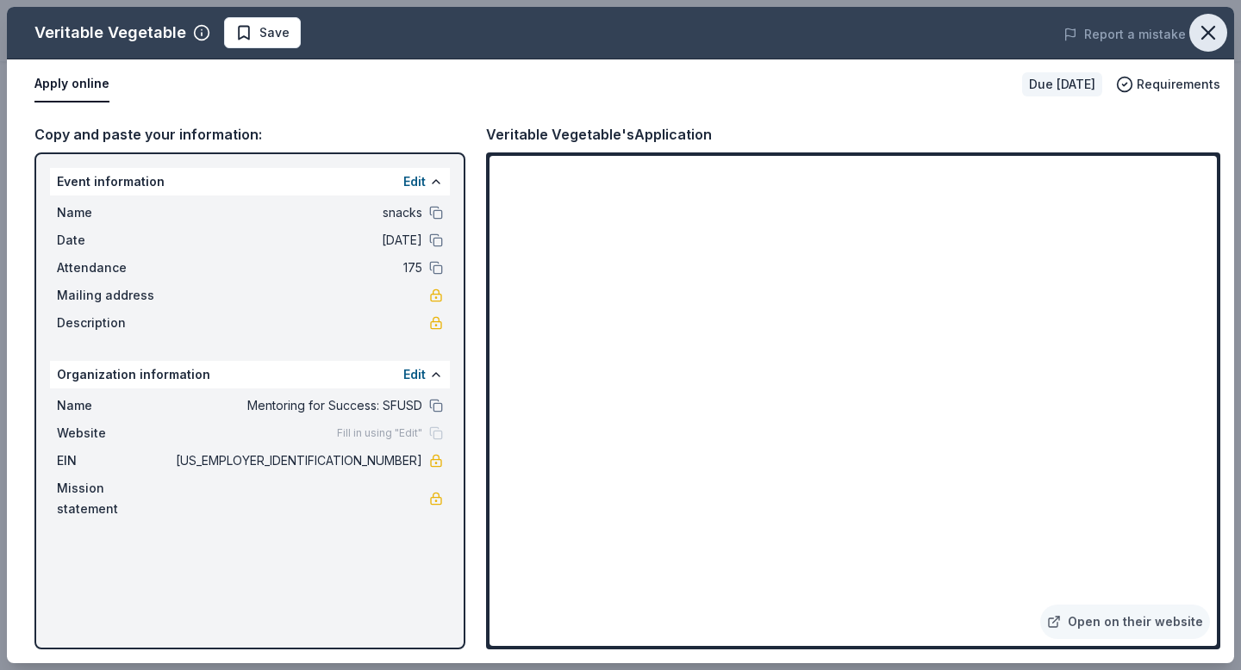
click at [1214, 28] on icon "button" at bounding box center [1208, 33] width 24 height 24
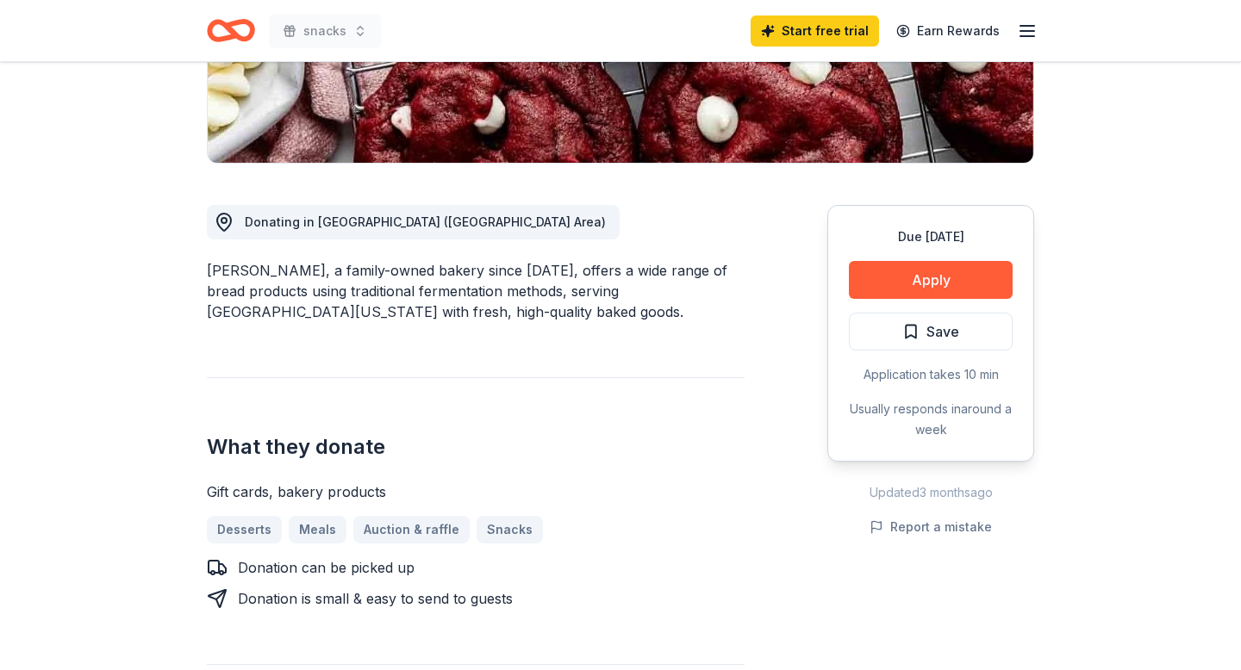
scroll to position [361, 0]
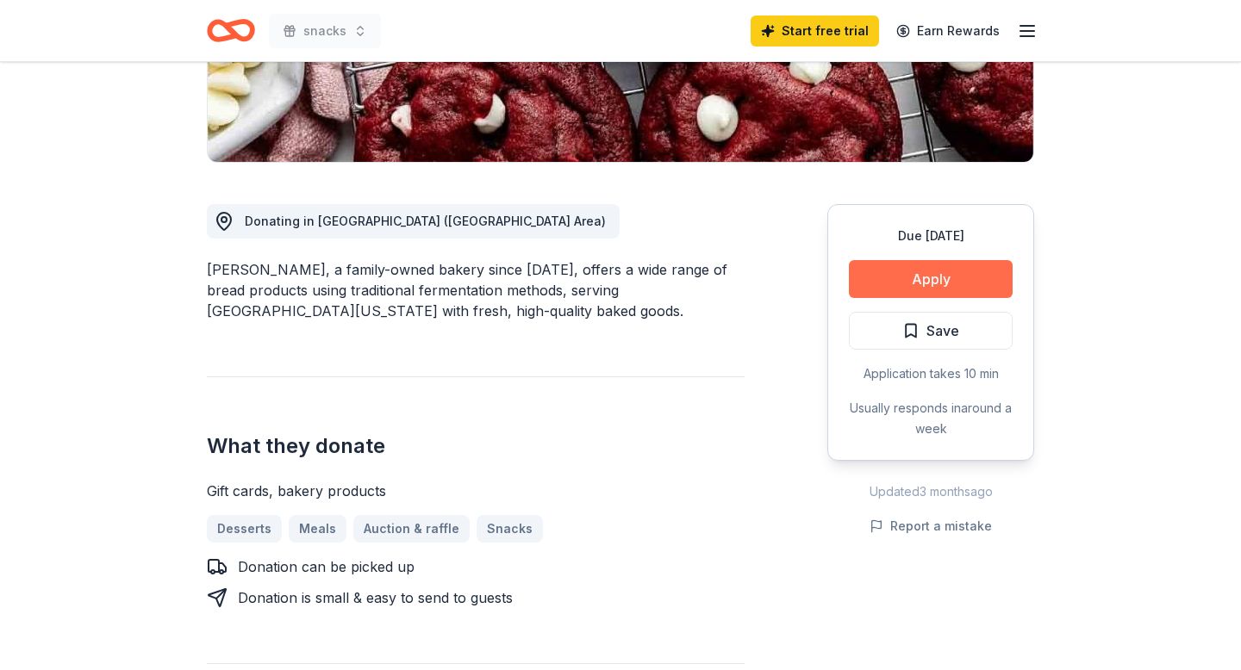
click at [893, 283] on button "Apply" at bounding box center [931, 279] width 164 height 38
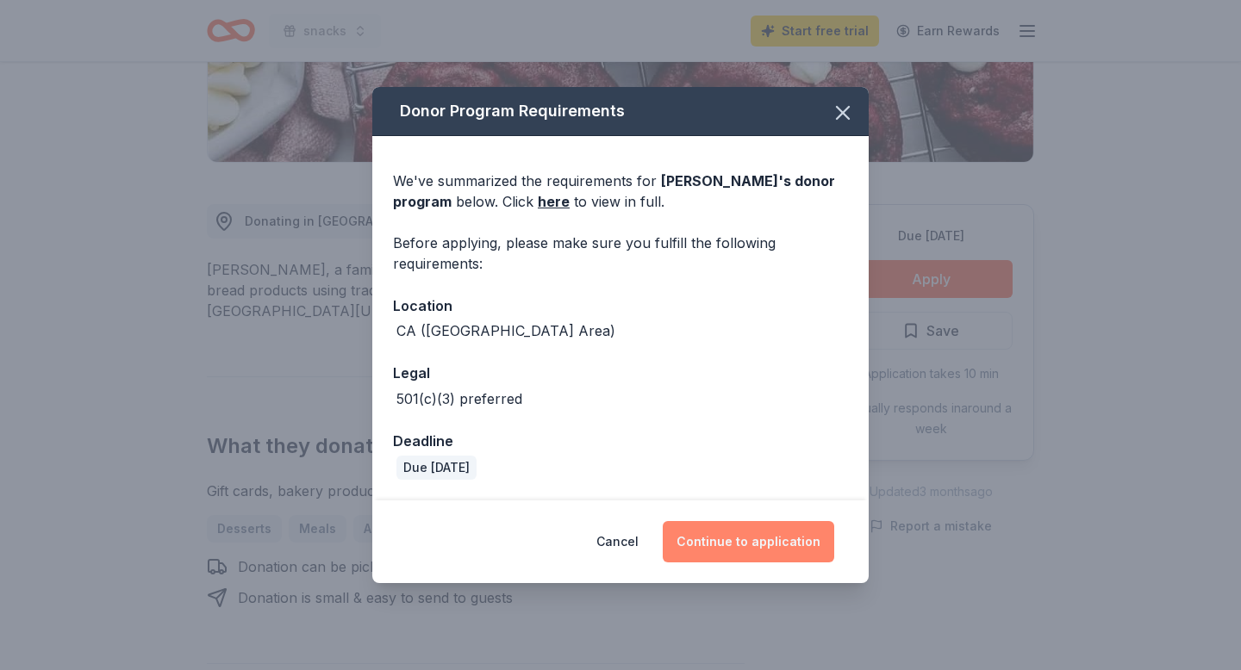
click at [717, 532] on button "Continue to application" at bounding box center [748, 541] width 171 height 41
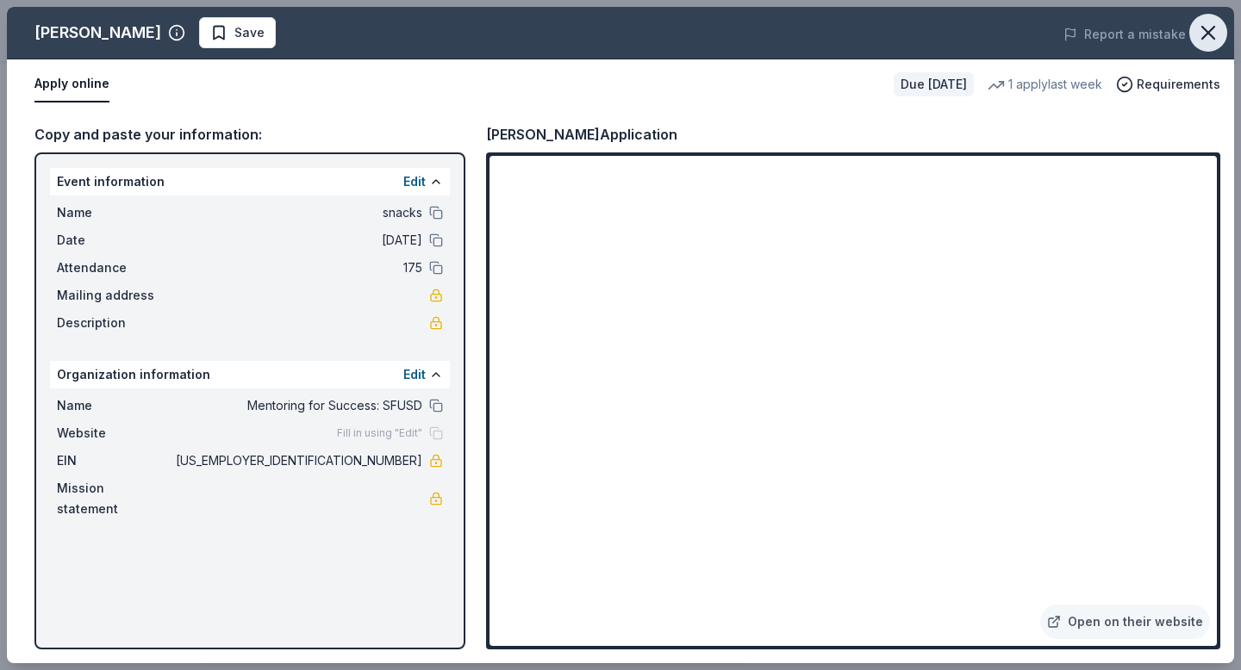
click at [1206, 38] on icon "button" at bounding box center [1208, 33] width 24 height 24
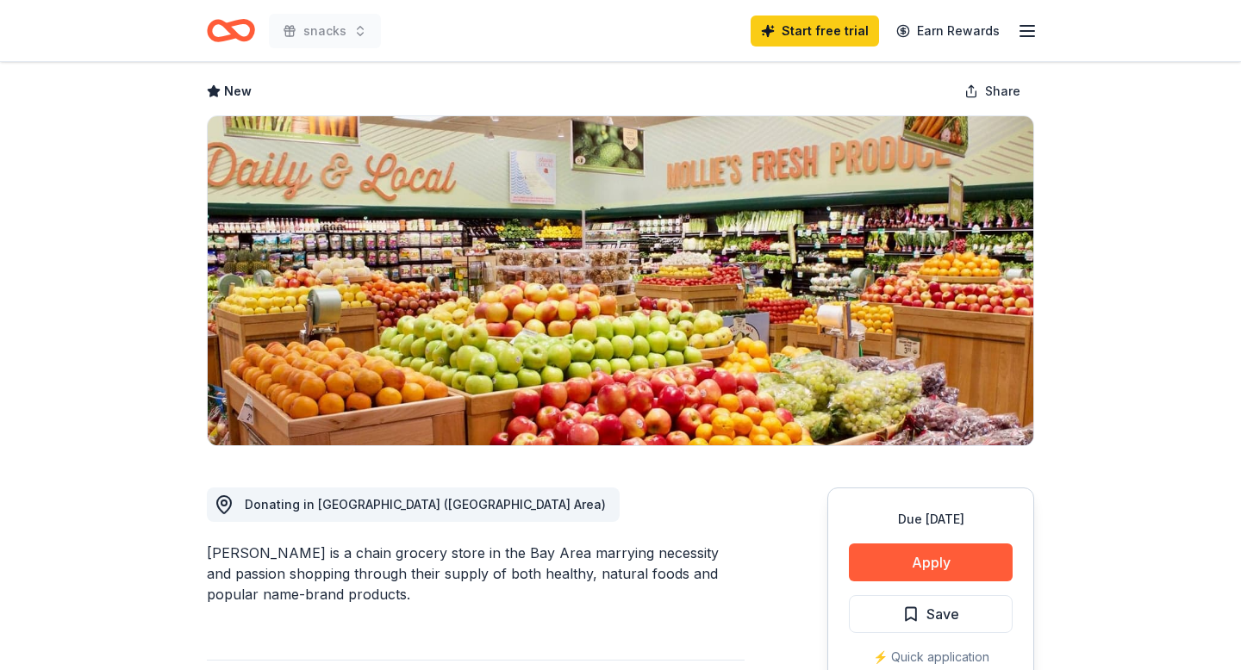
scroll to position [86, 0]
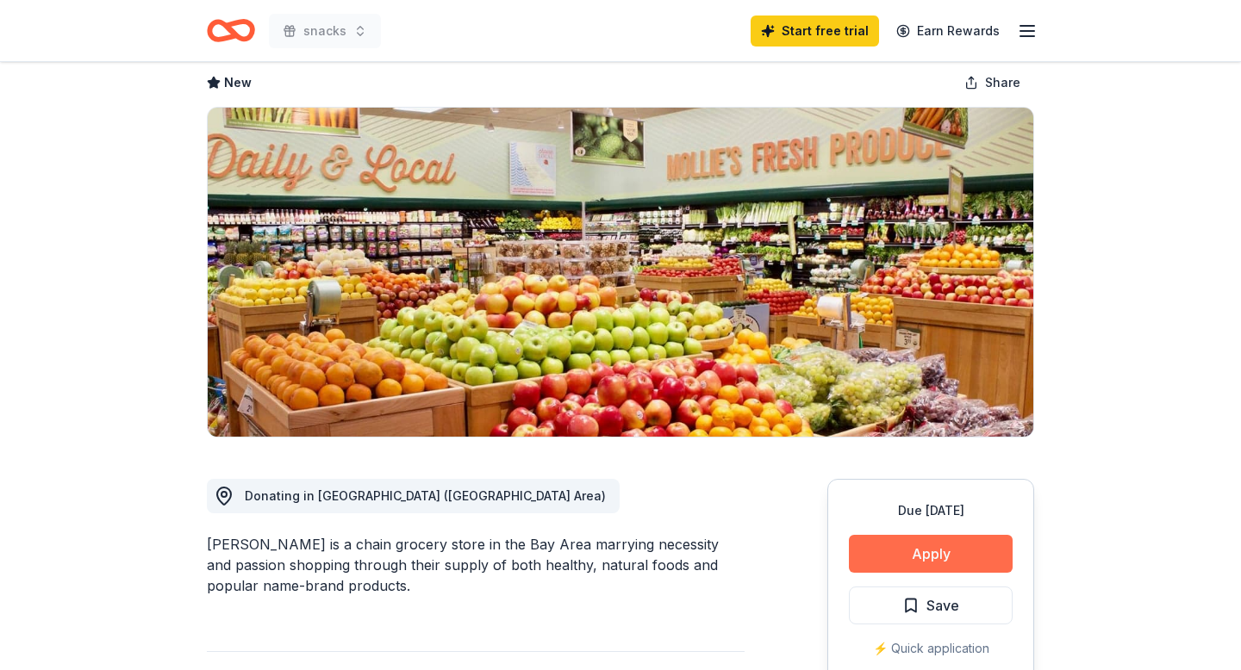
click at [950, 544] on button "Apply" at bounding box center [931, 554] width 164 height 38
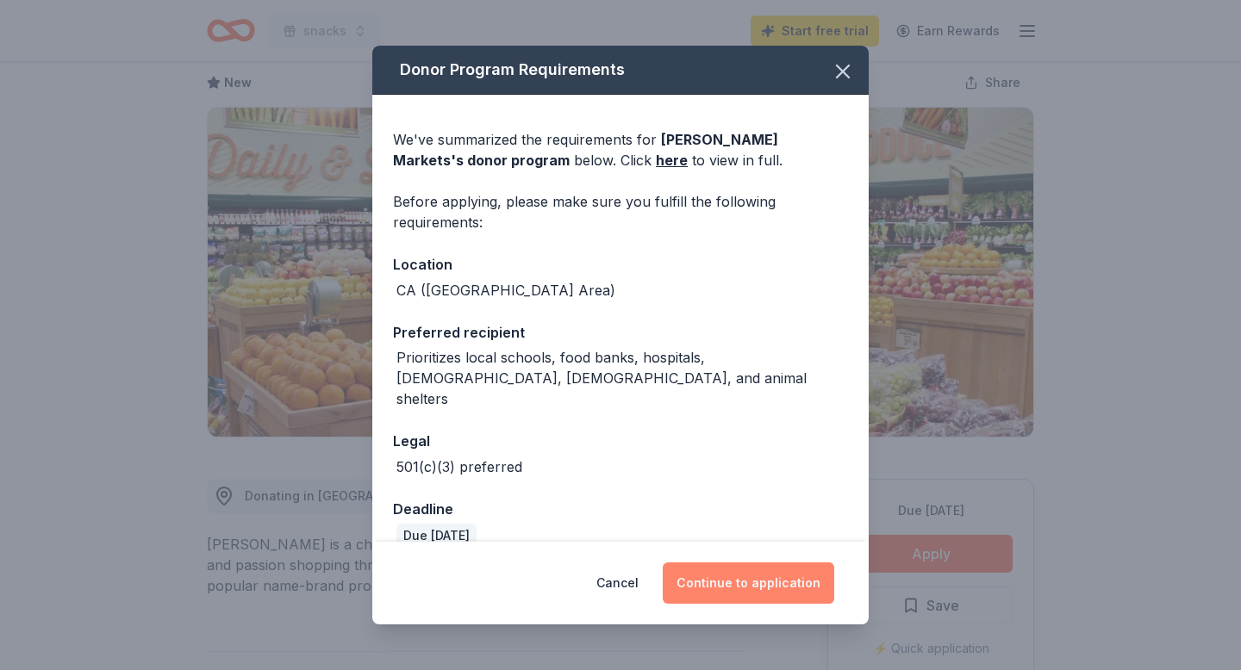
click at [700, 584] on button "Continue to application" at bounding box center [748, 583] width 171 height 41
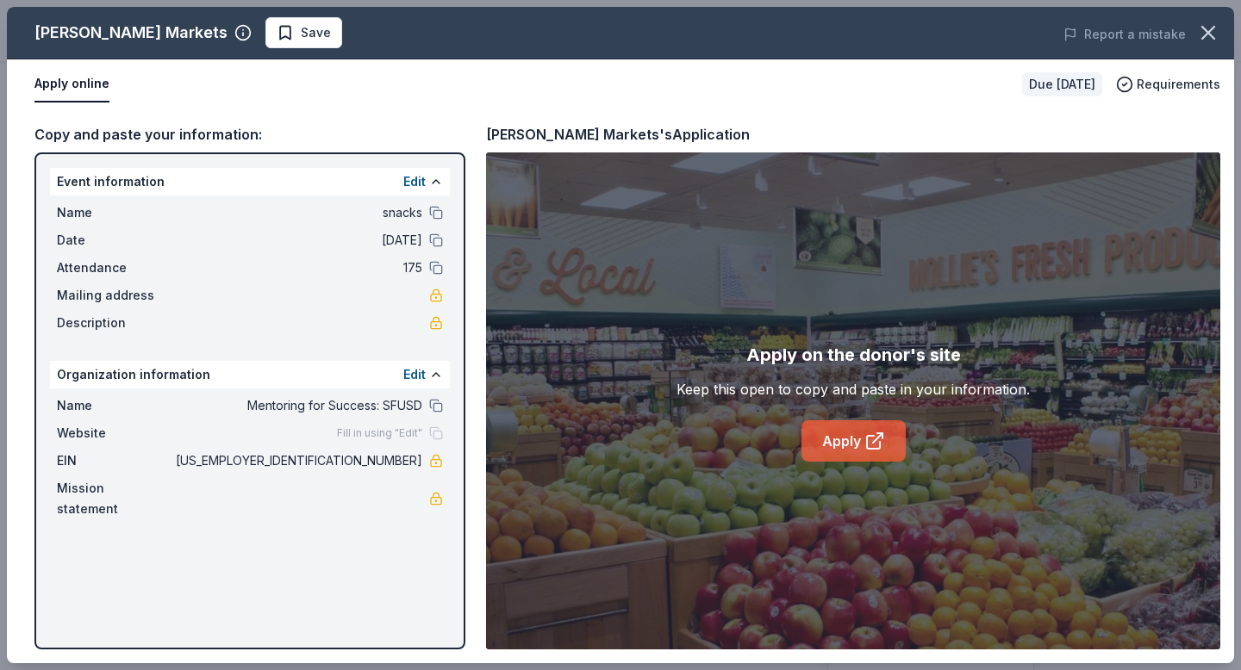
click at [862, 439] on link "Apply" at bounding box center [853, 440] width 104 height 41
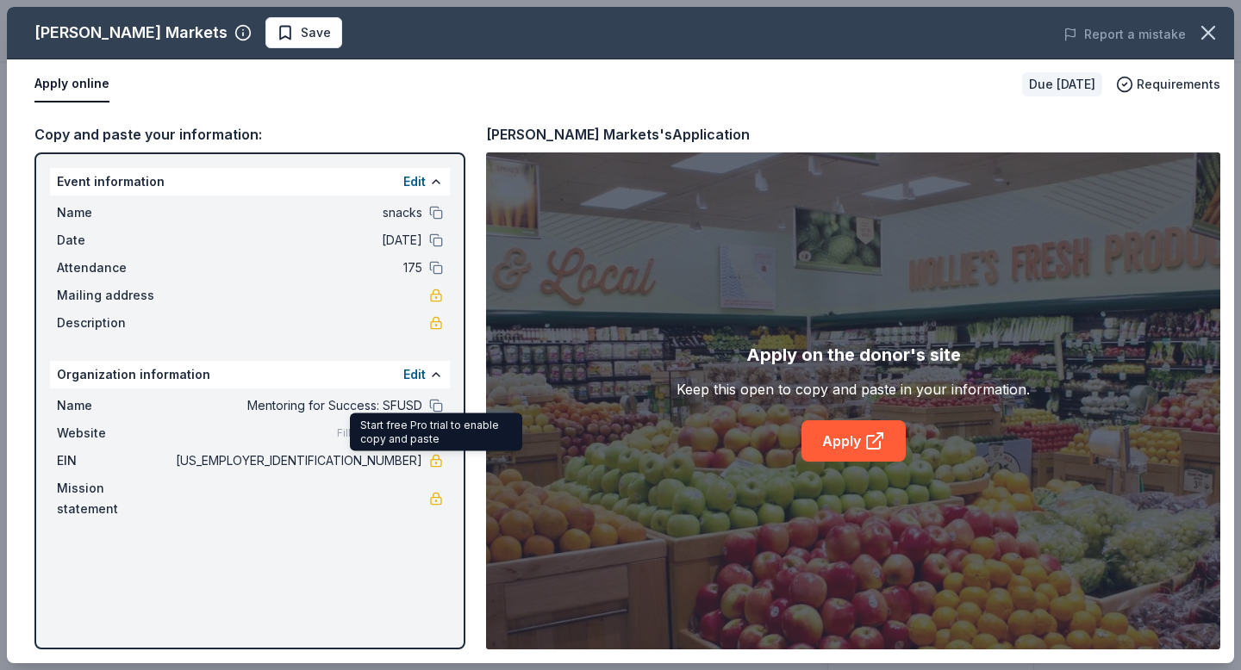
click at [435, 458] on link at bounding box center [436, 461] width 14 height 14
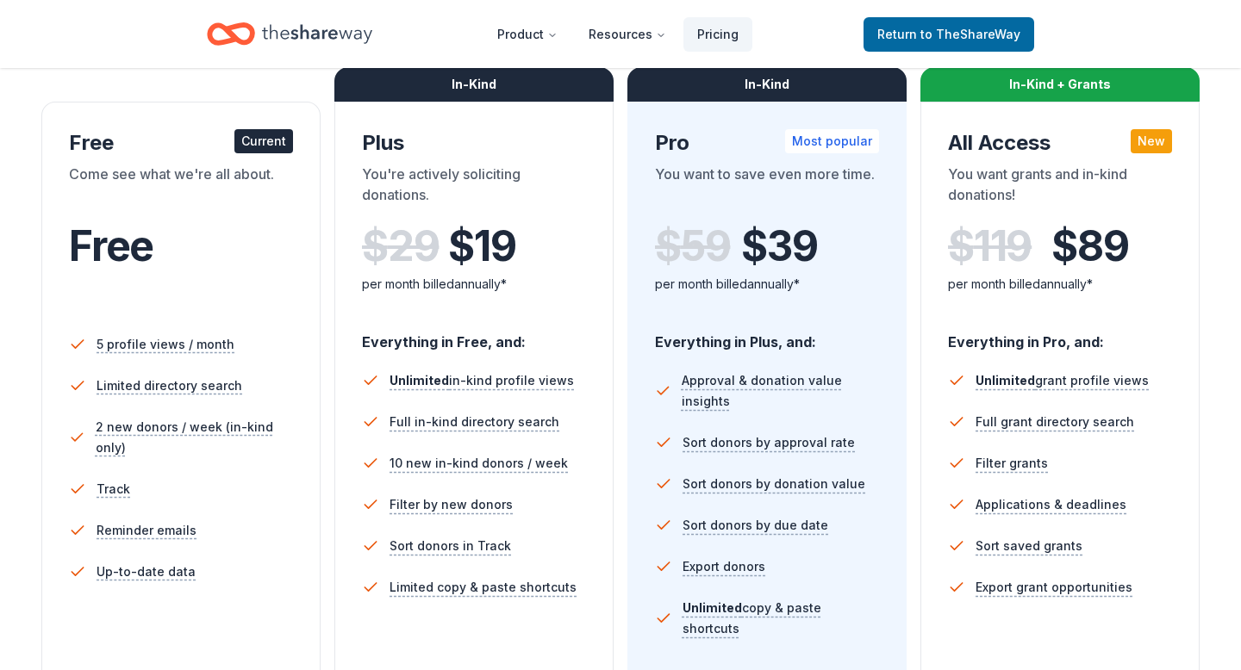
scroll to position [313, 0]
